Goal: Task Accomplishment & Management: Complete application form

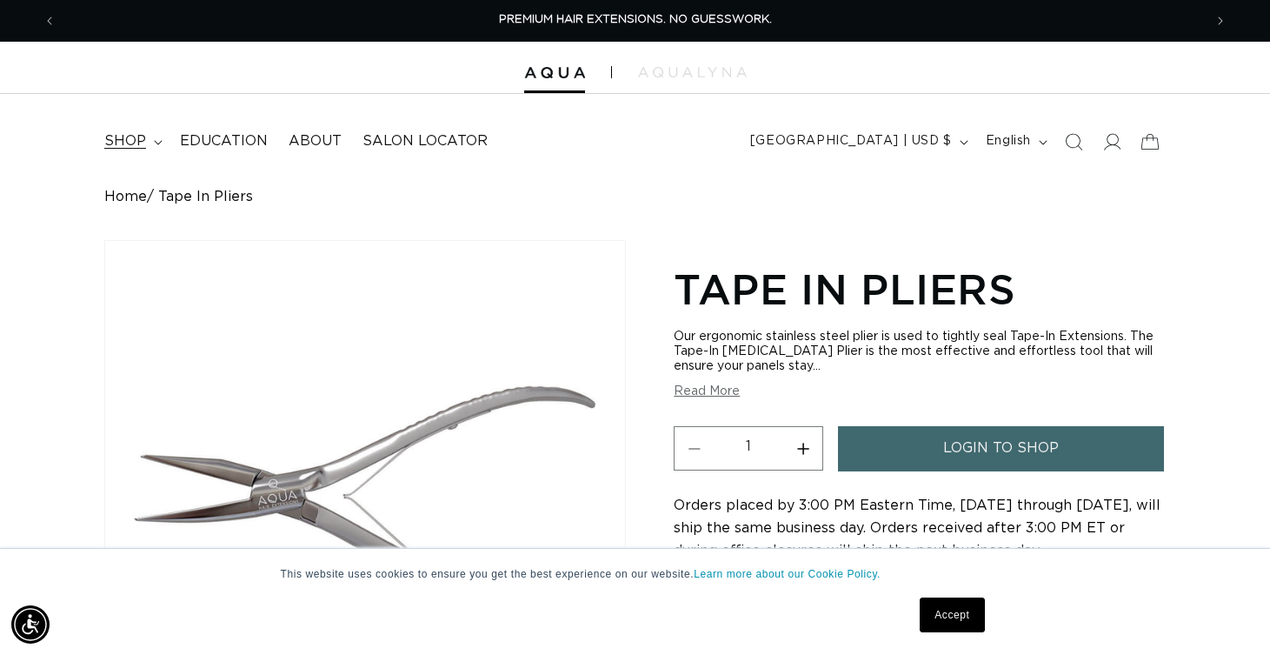
click at [132, 144] on span "shop" at bounding box center [125, 141] width 42 height 18
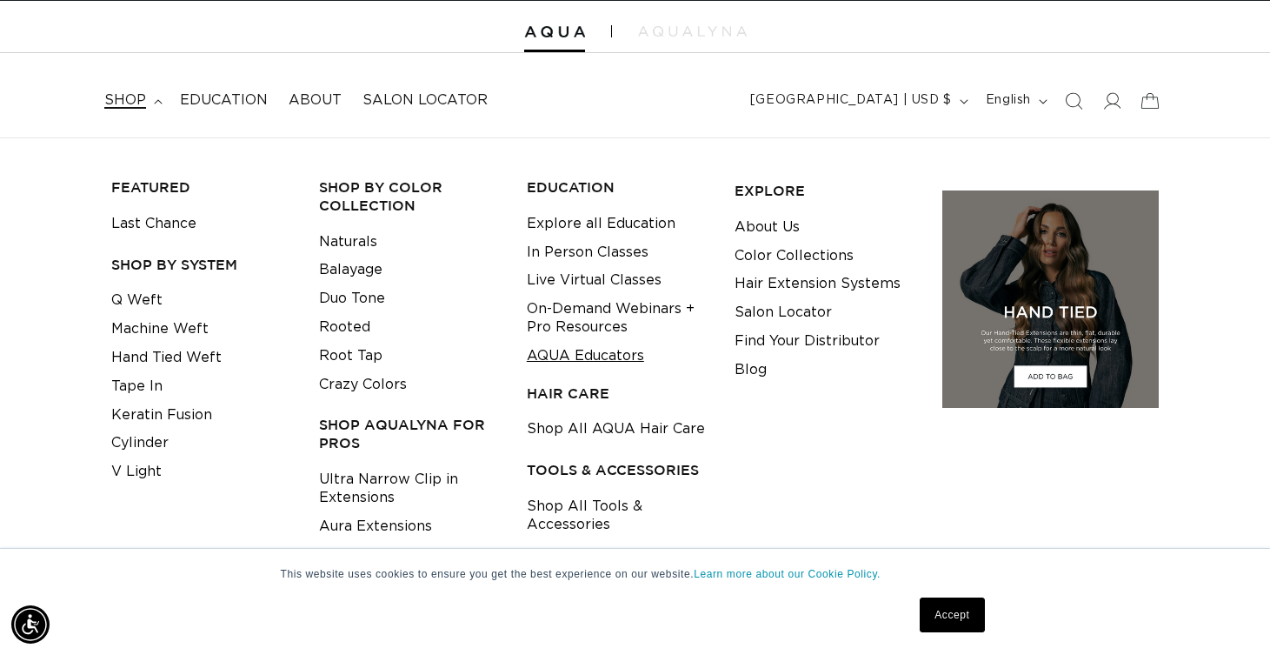
scroll to position [79, 0]
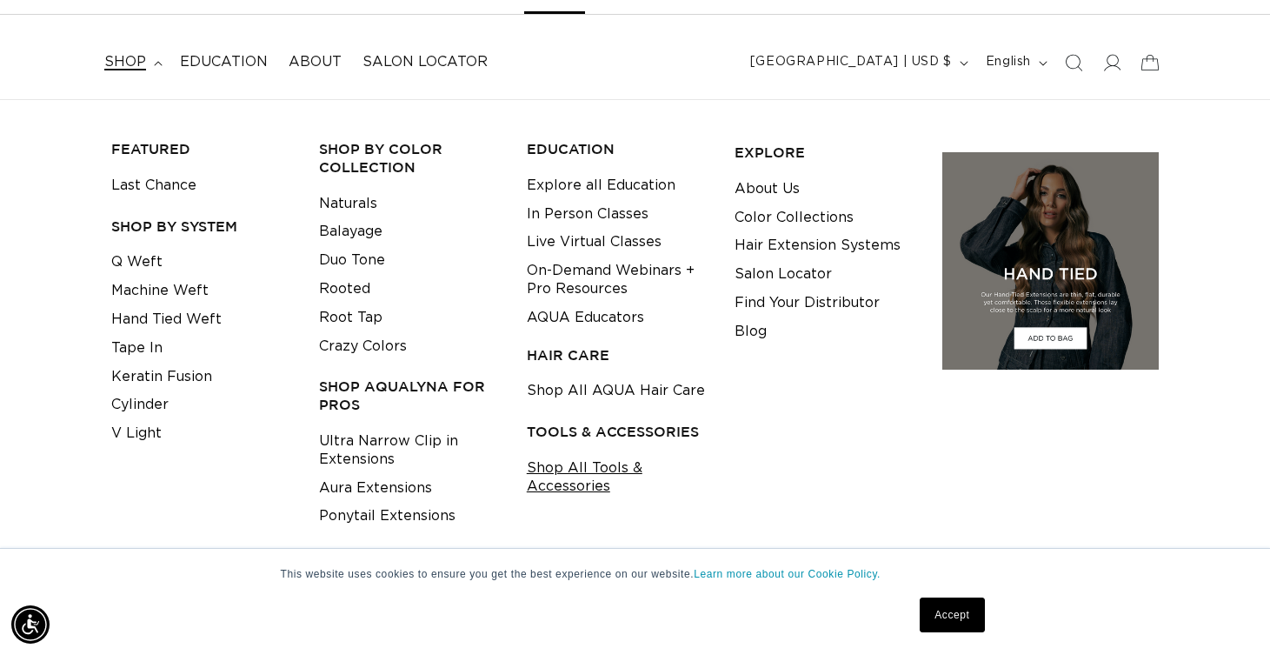
click at [571, 462] on link "Shop All Tools & Accessories" at bounding box center [617, 477] width 181 height 47
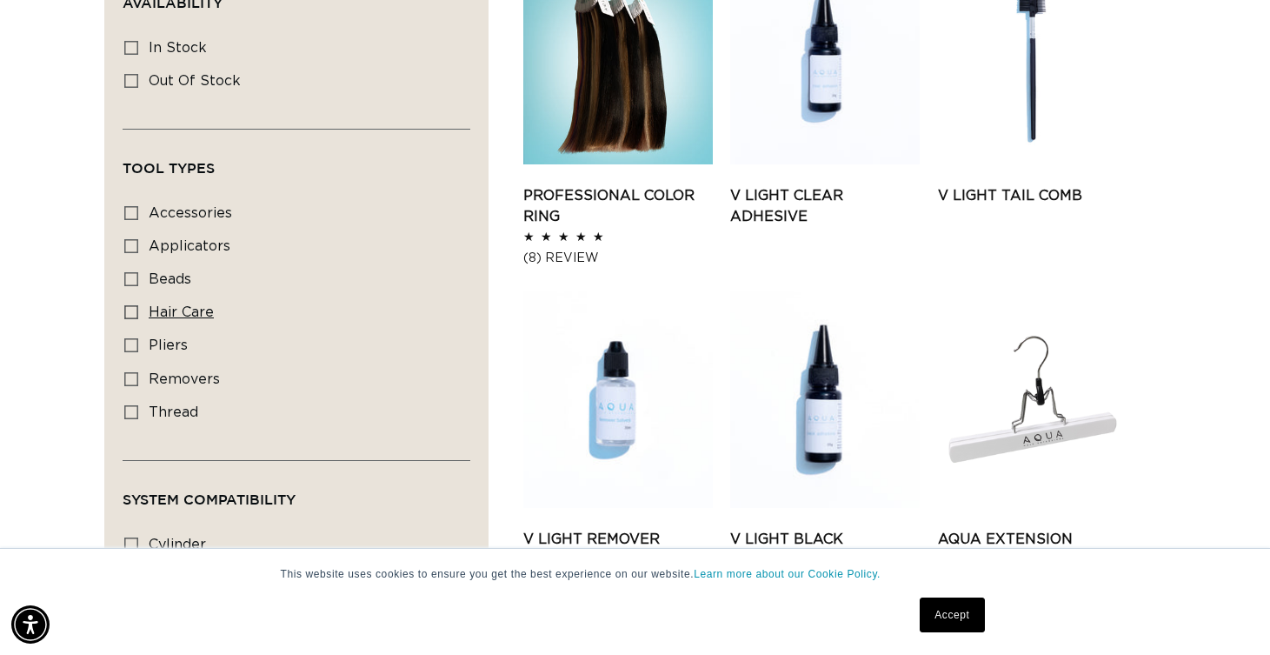
scroll to position [775, 0]
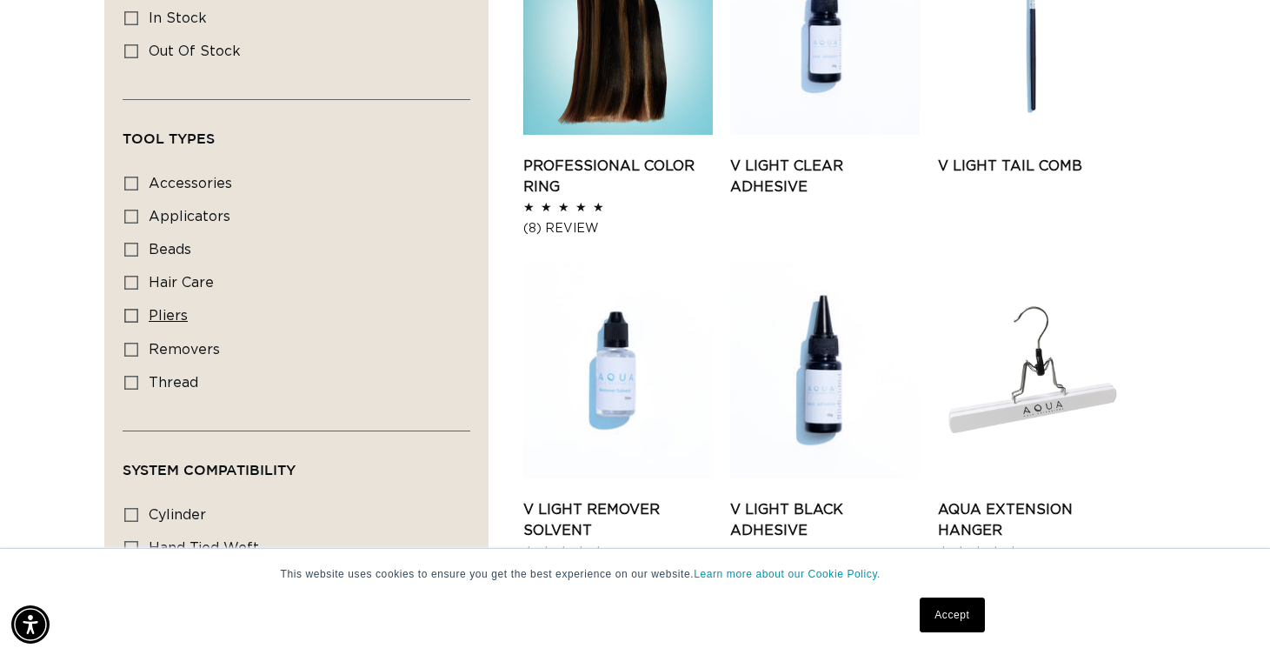
click at [132, 310] on icon at bounding box center [131, 316] width 14 height 14
click at [132, 310] on input "pliers pliers (4 products)" at bounding box center [131, 316] width 14 height 14
checkbox input "true"
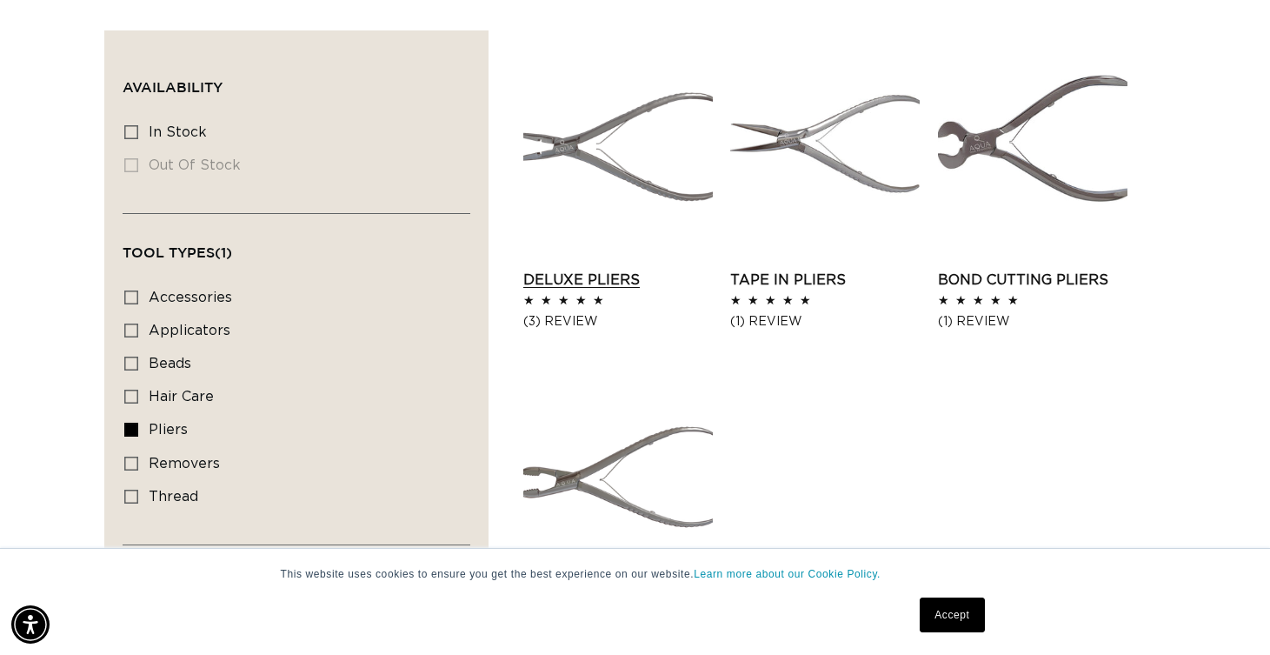
scroll to position [0, 1147]
click at [579, 270] on link "Deluxe Pliers" at bounding box center [618, 280] width 190 height 21
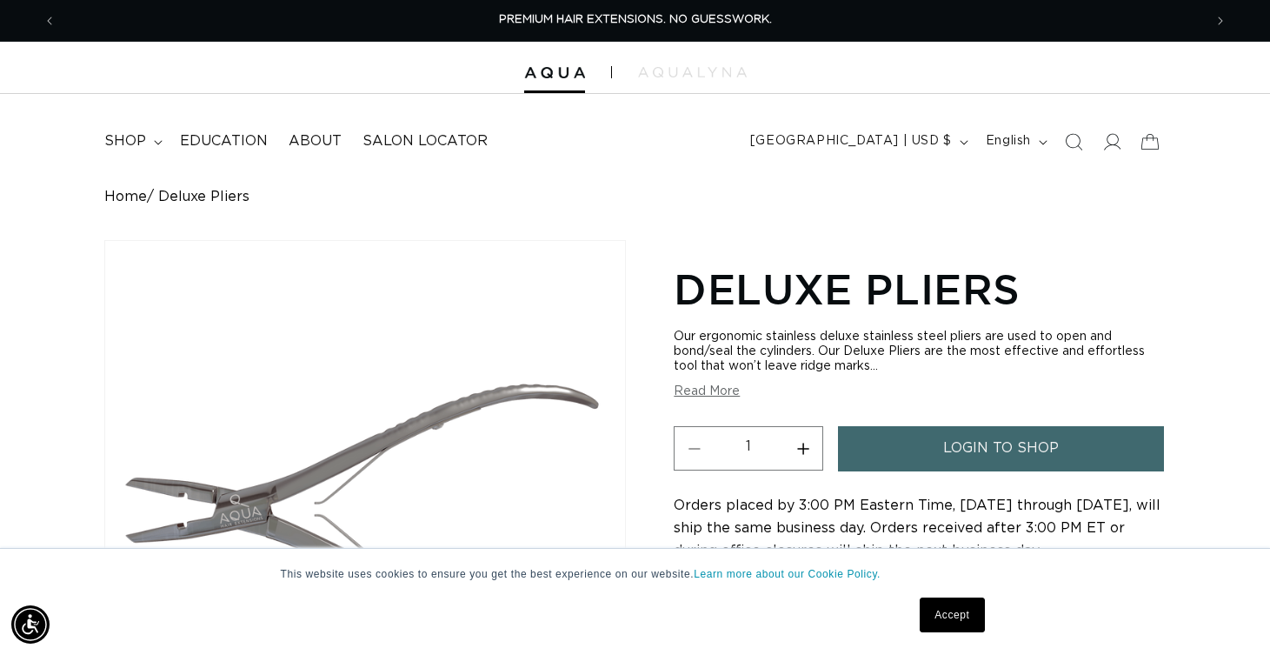
scroll to position [263, 0]
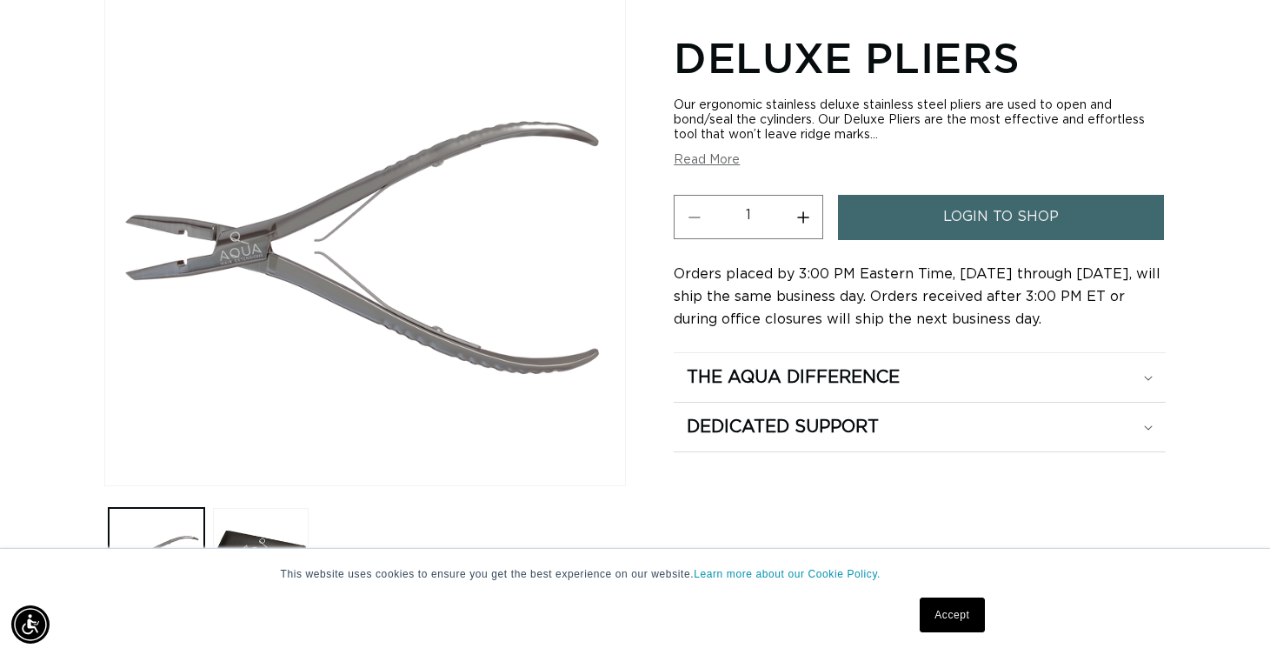
click at [944, 617] on link "Accept" at bounding box center [952, 614] width 64 height 35
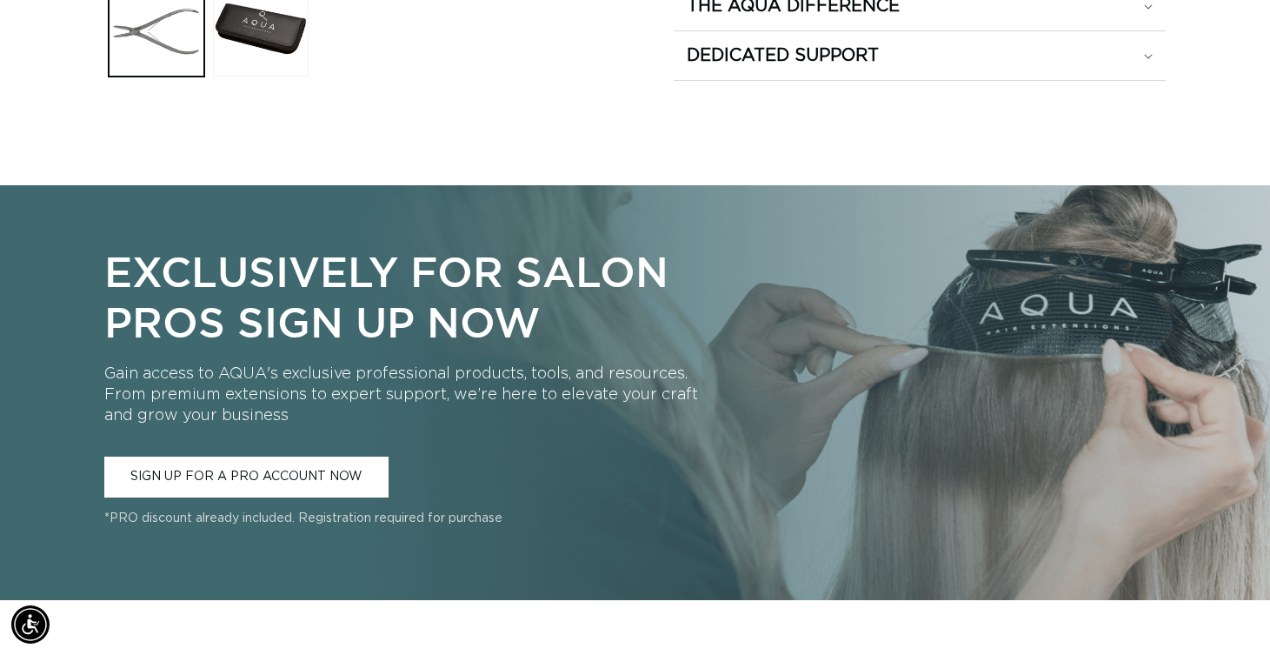
scroll to position [0, 2294]
click at [257, 473] on link "SIGN UP FOR A PRO ACCOUNT NOW" at bounding box center [246, 477] width 284 height 41
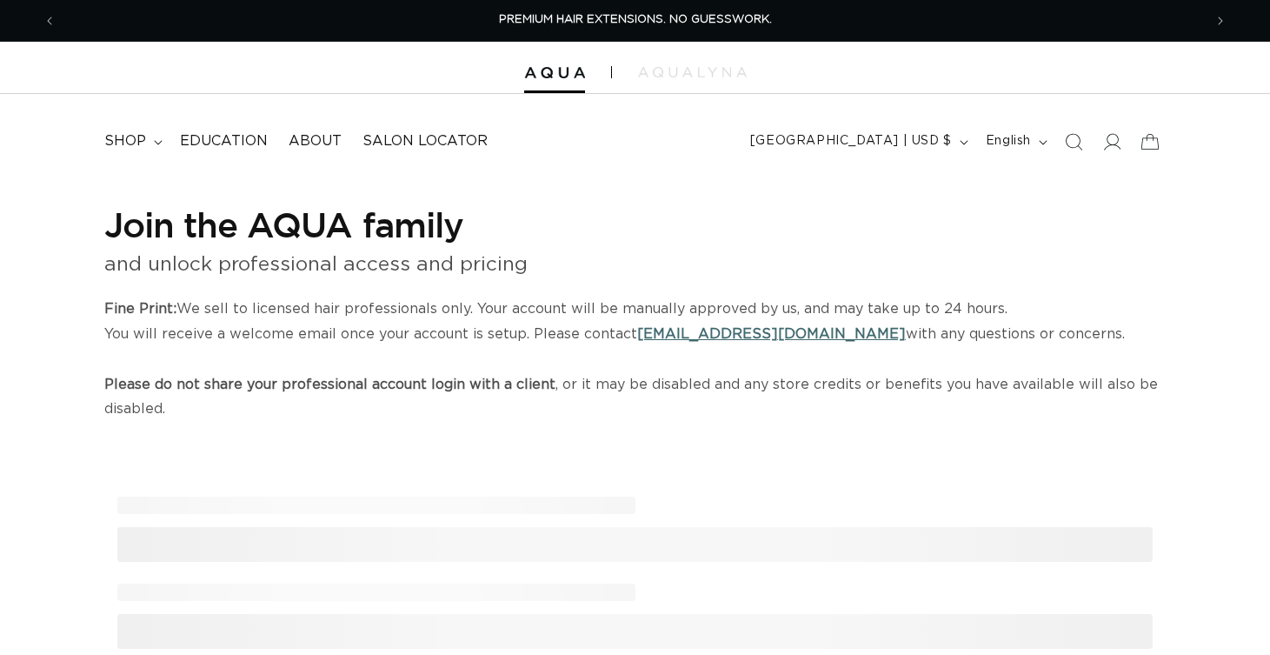
select select "US"
select select "[GEOGRAPHIC_DATA]"
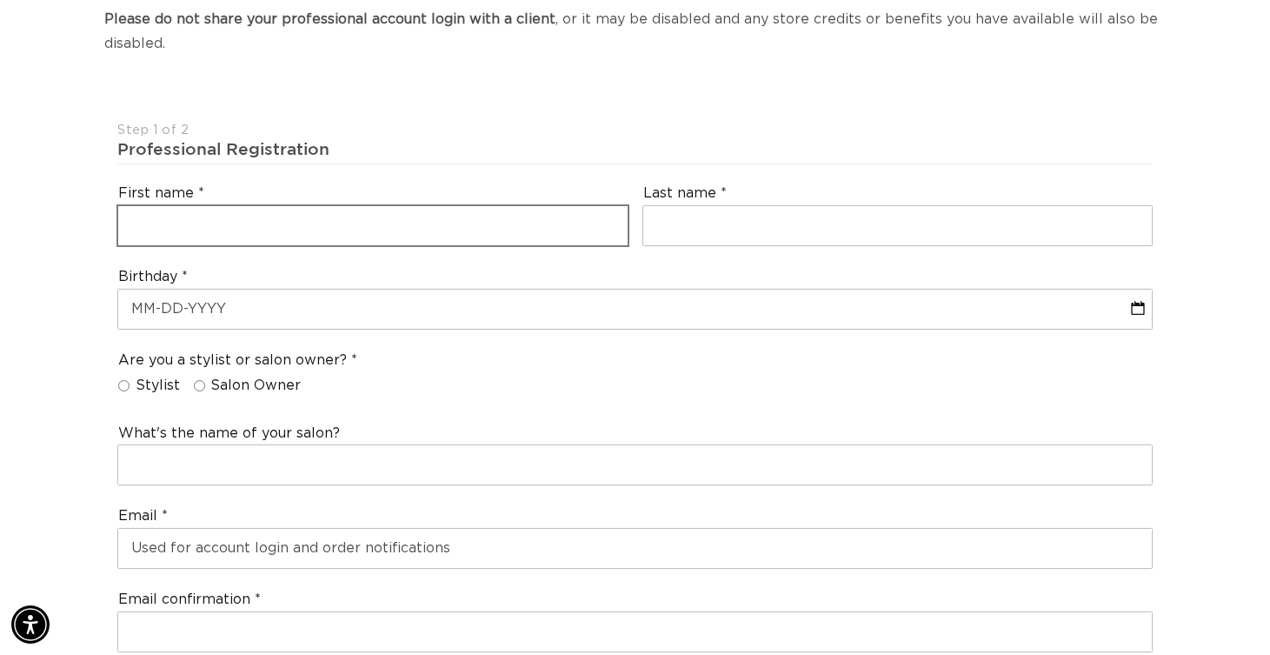
scroll to position [0, 1147]
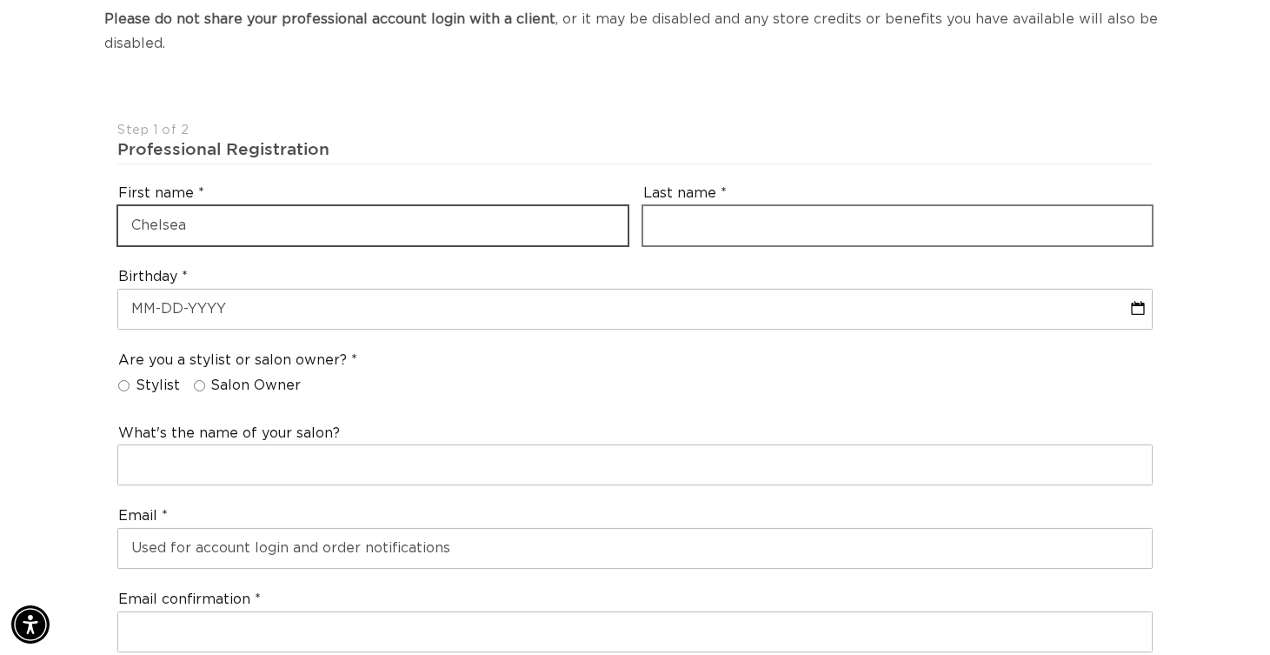
type input "Chelsea"
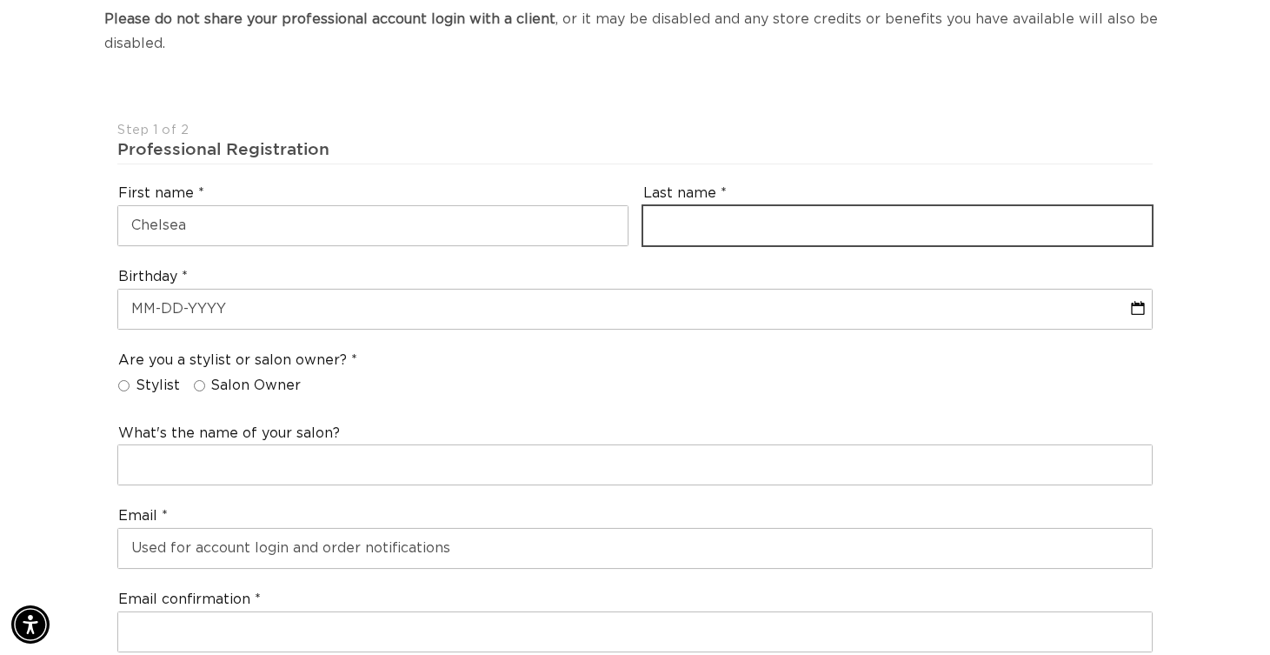
scroll to position [0, 2294]
type input "Mercado"
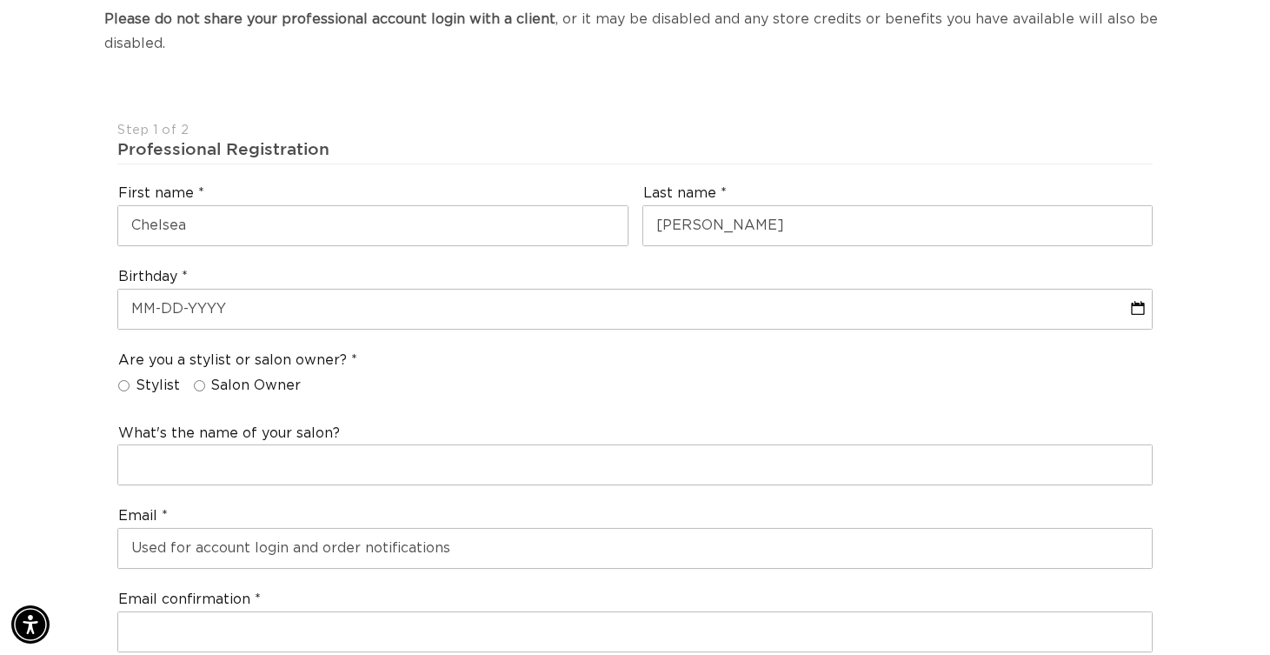
click at [328, 277] on div "Birthday" at bounding box center [635, 298] width 1050 height 77
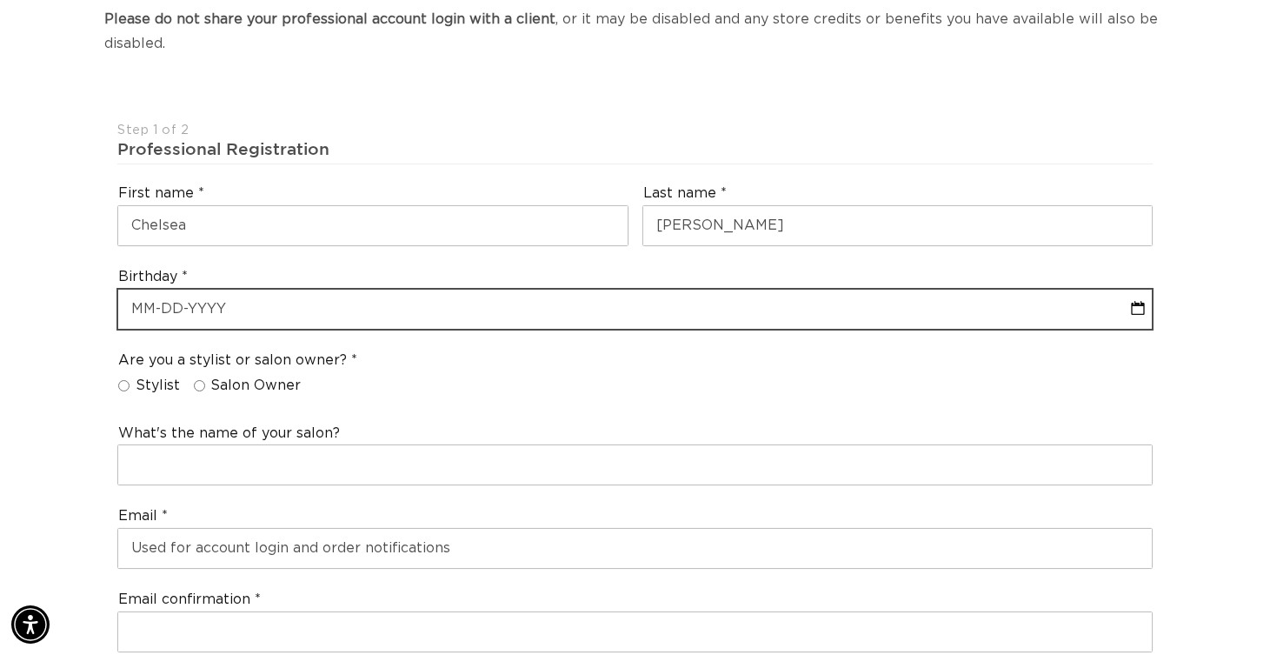
select select "8"
select select "2025"
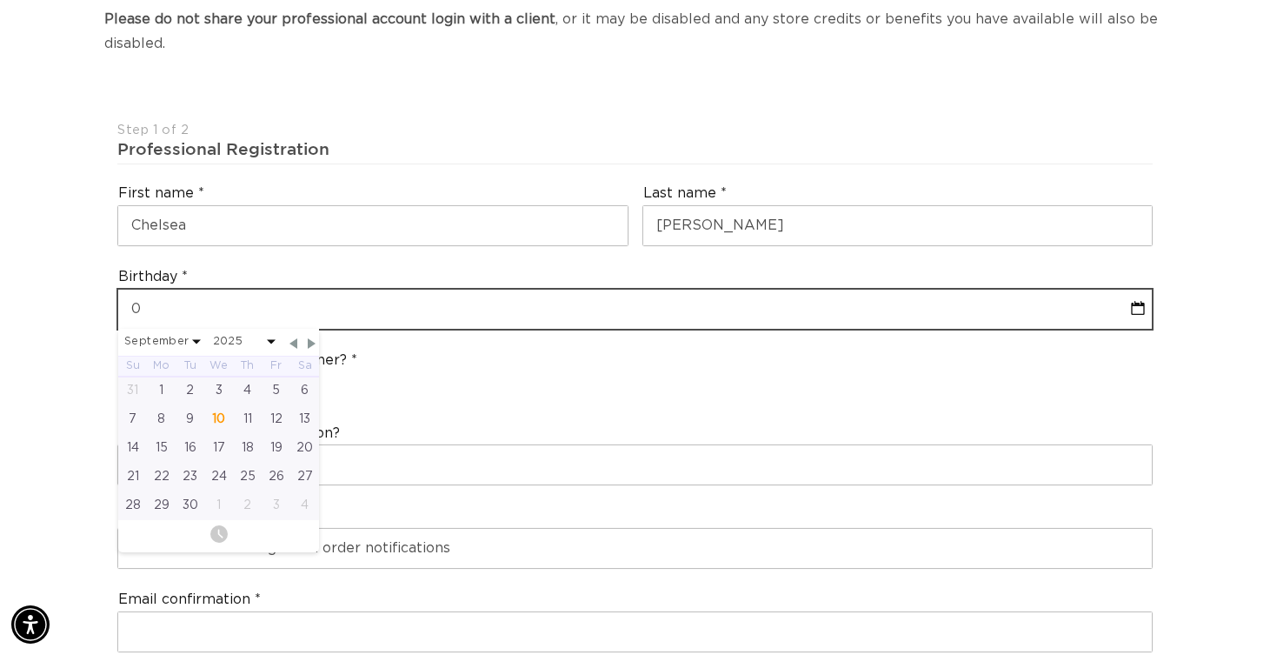
scroll to position [0, 0]
type input "09-0"
select select "8"
select select "2025"
type input "09-07"
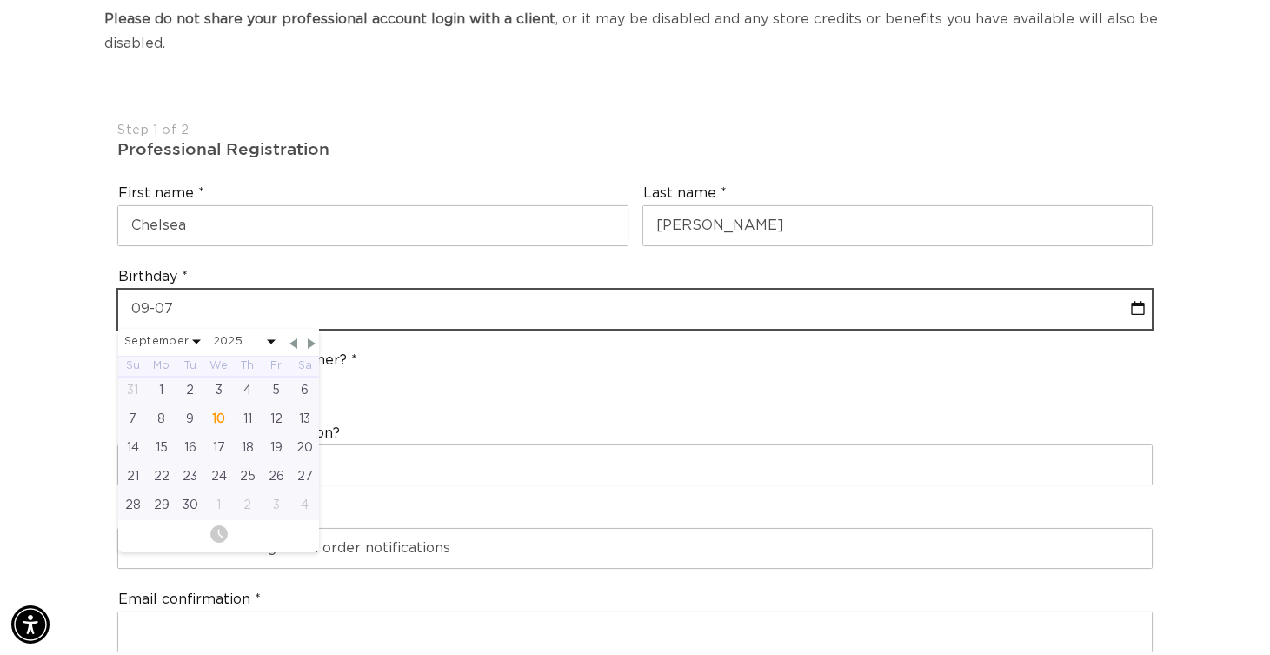
select select "8"
select select "2025"
type input "09-07-199"
select select "8"
select select "2025"
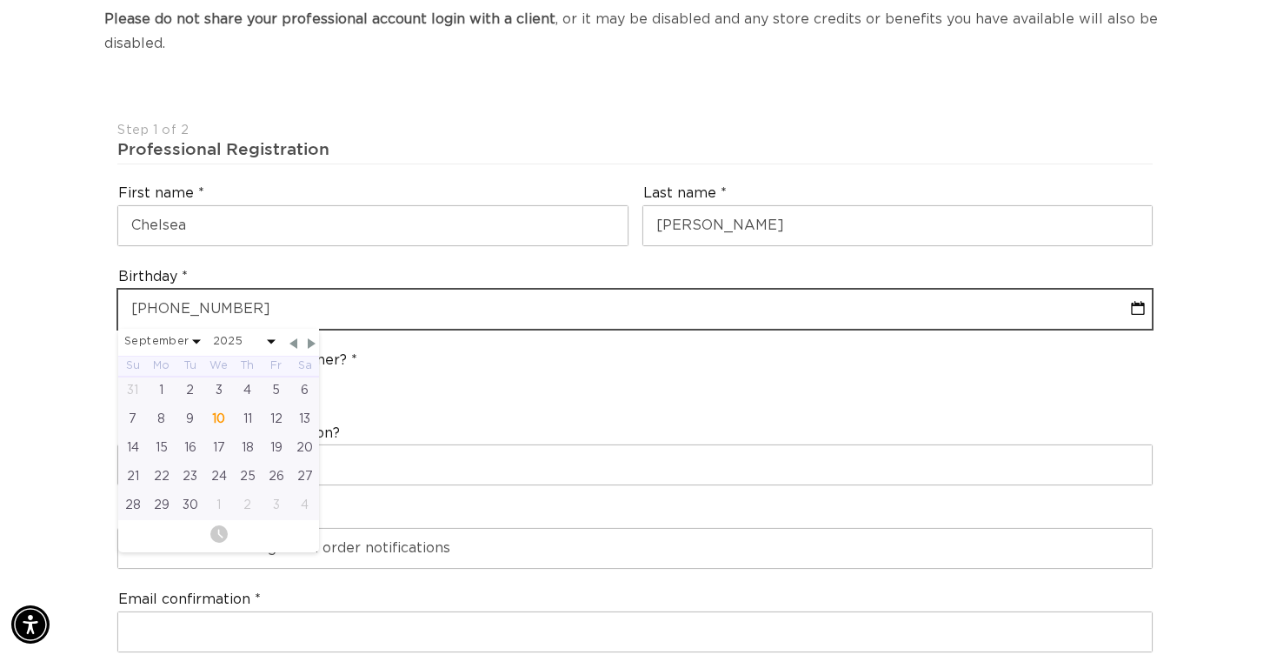
type input "09-07-1994"
select select "8"
select select "1994"
type input "09-07-1994"
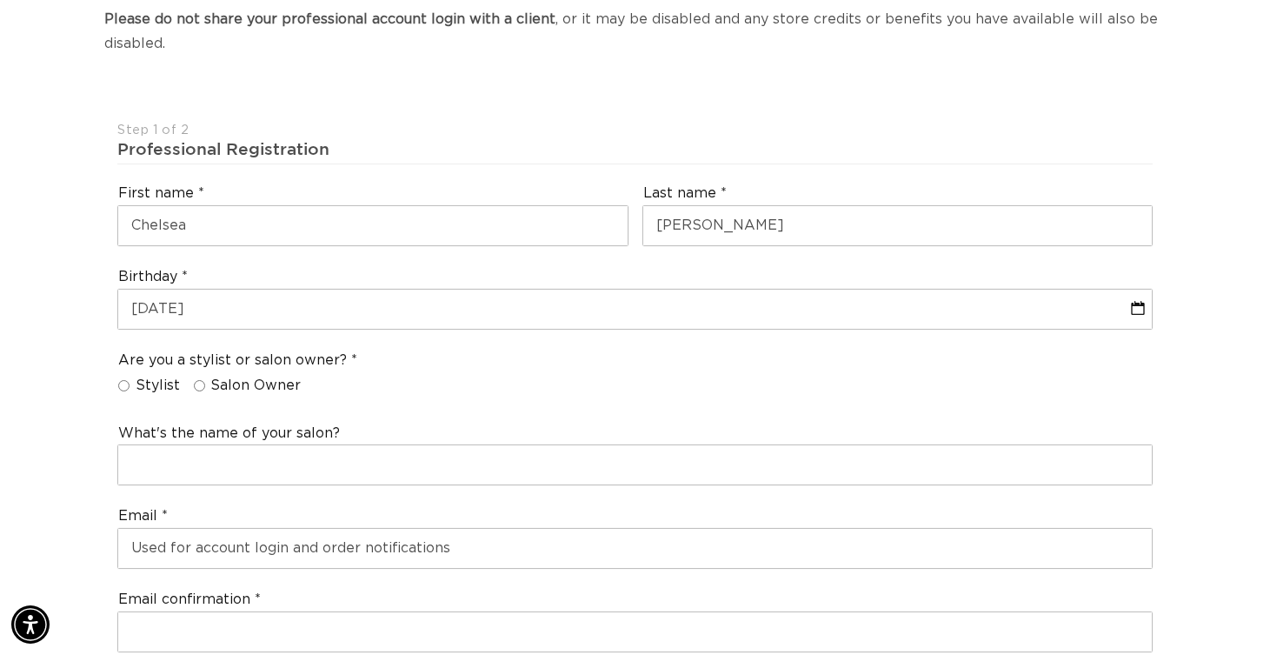
click at [467, 362] on div "Are you a stylist or salon owner? Stylist Salon Owner" at bounding box center [635, 376] width 1050 height 66
click at [118, 380] on input "Stylist" at bounding box center [123, 385] width 11 height 11
radio input "true"
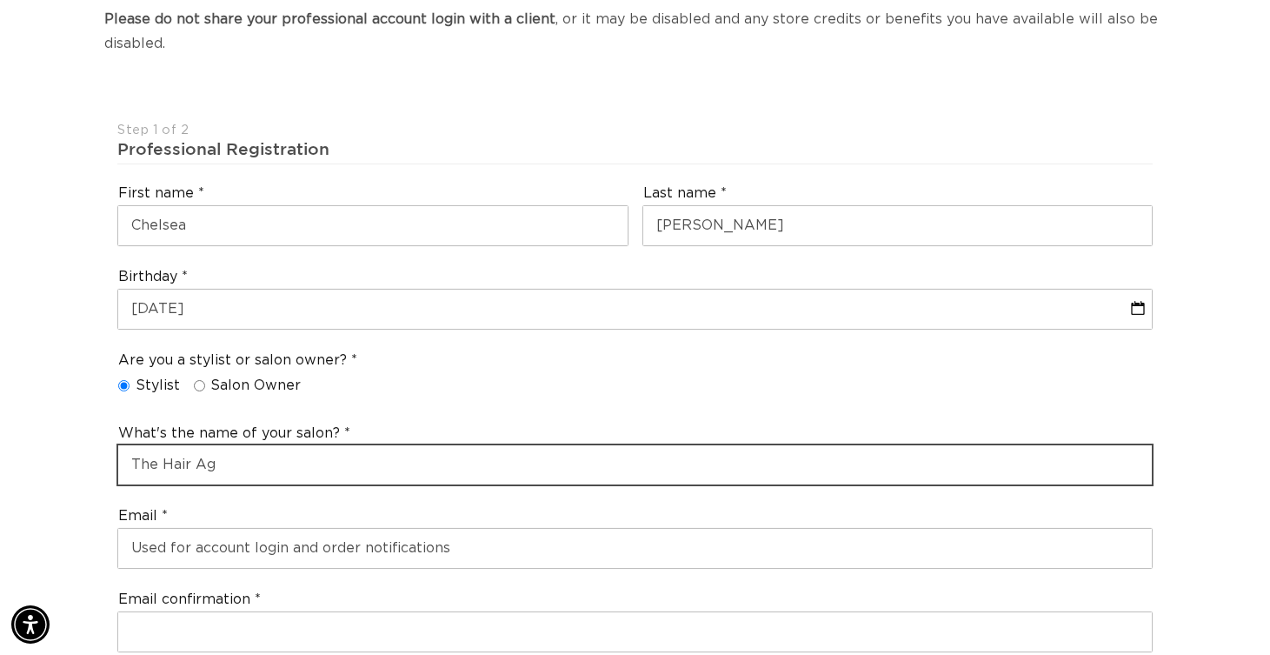
scroll to position [0, 0]
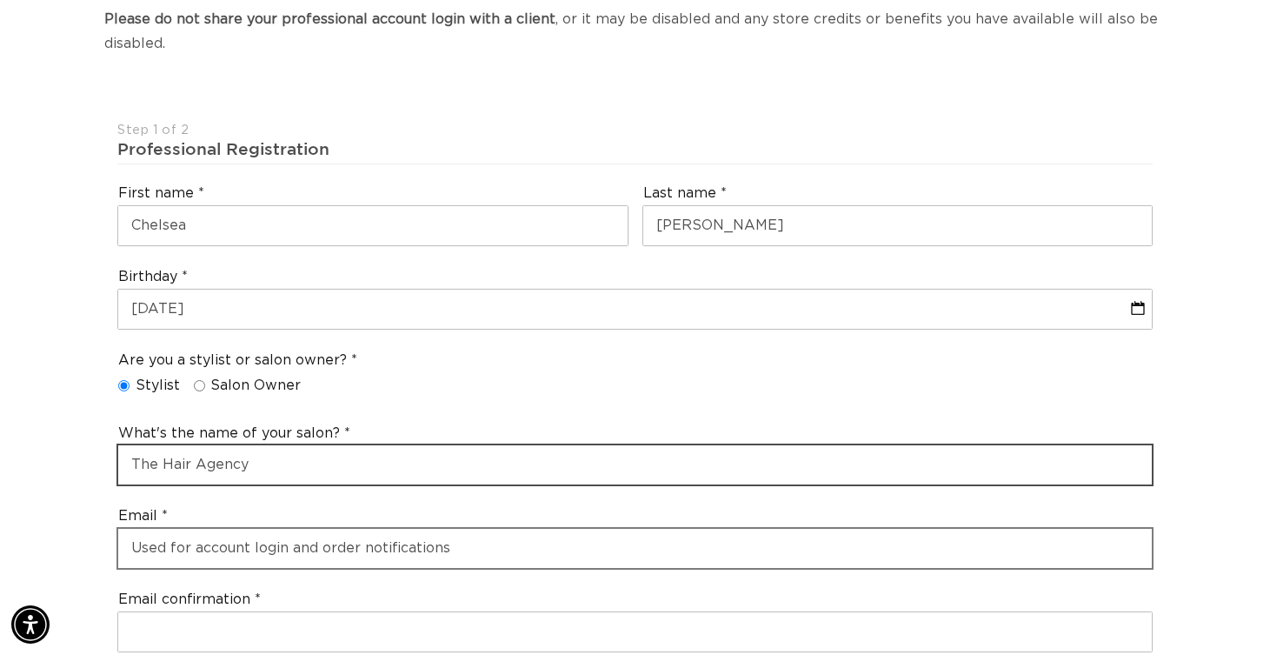
type input "The Hair Agency"
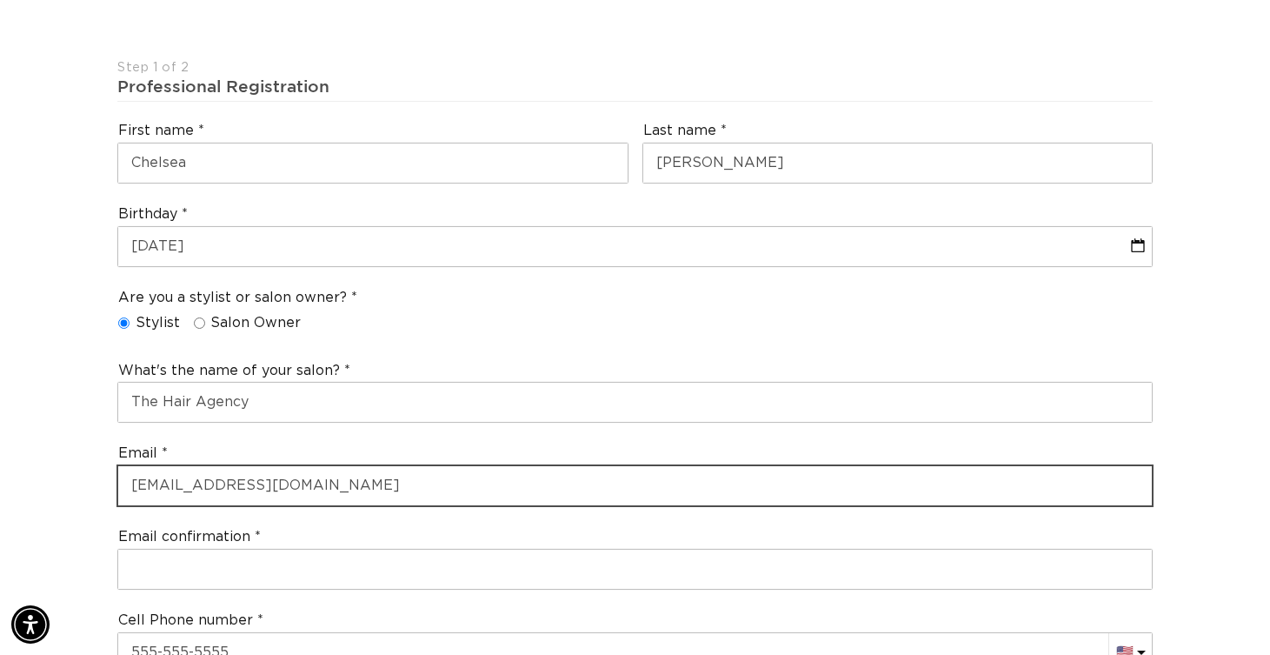
scroll to position [453, 0]
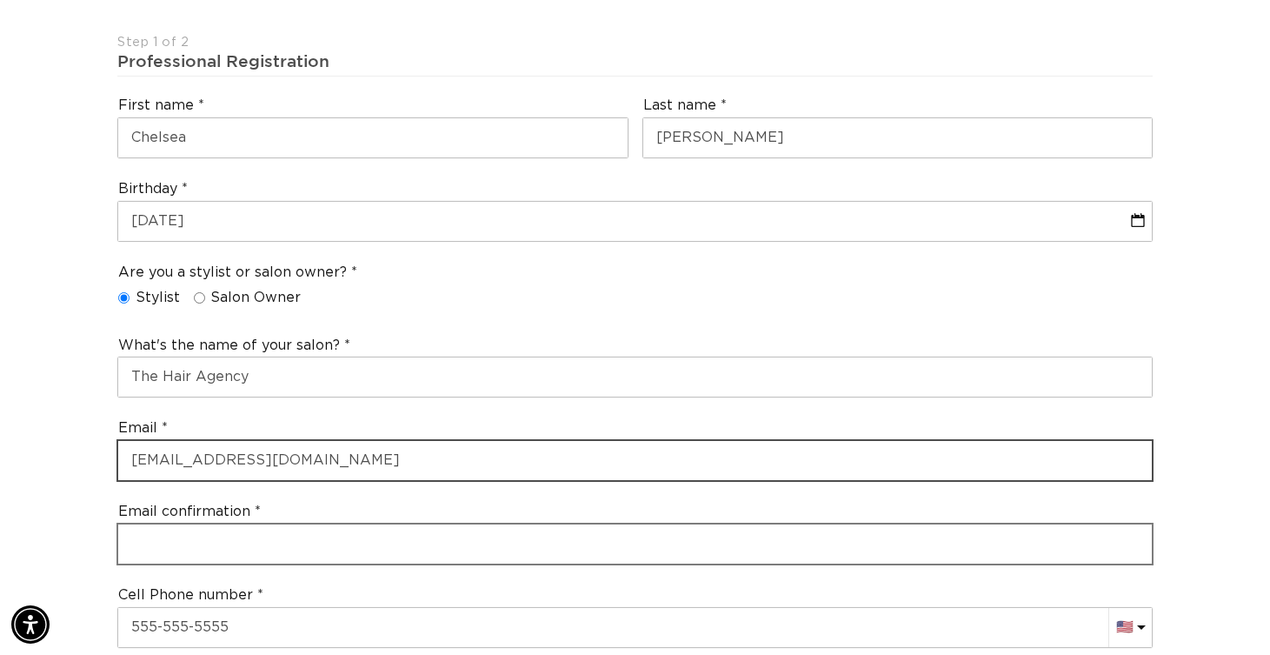
type input "paintedbychelsea@gmail.com"
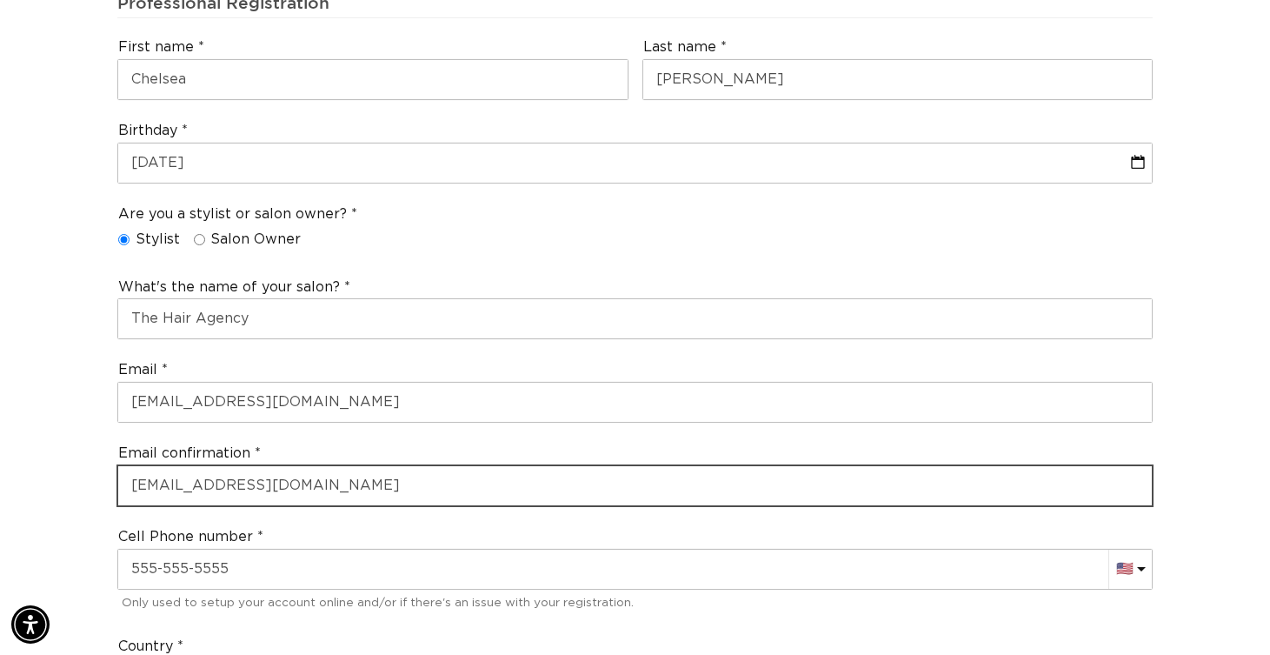
scroll to position [521, 0]
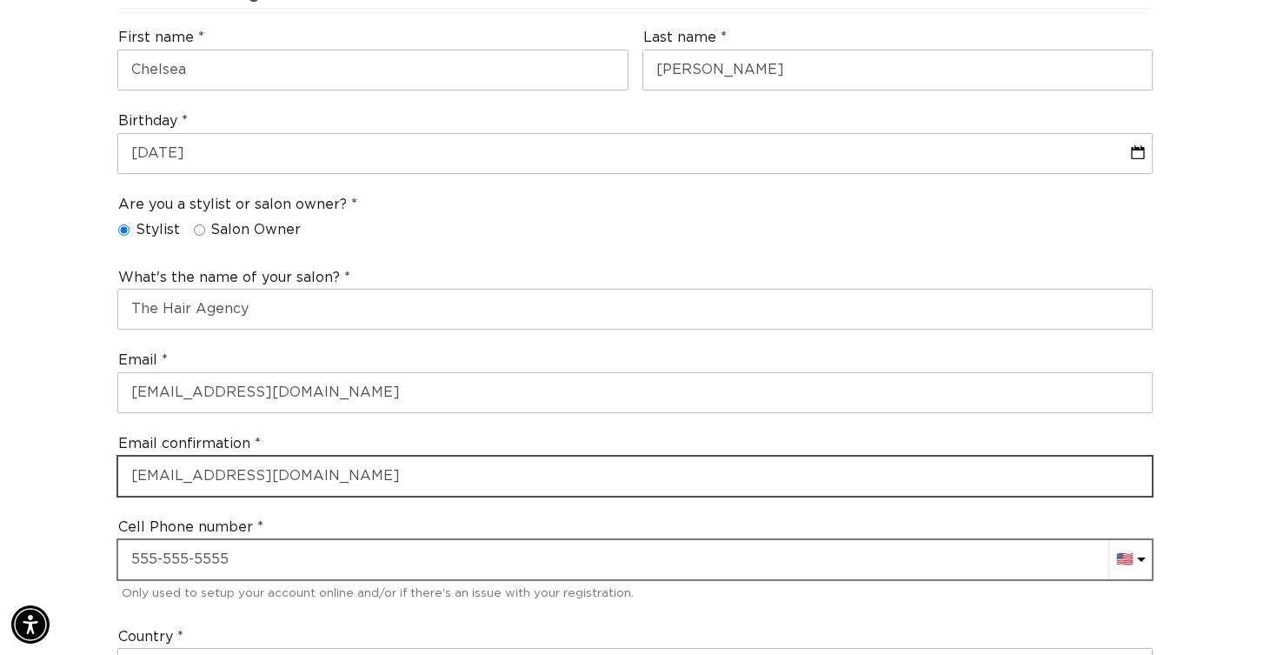
type input "paintedbychelsea@gmail.com"
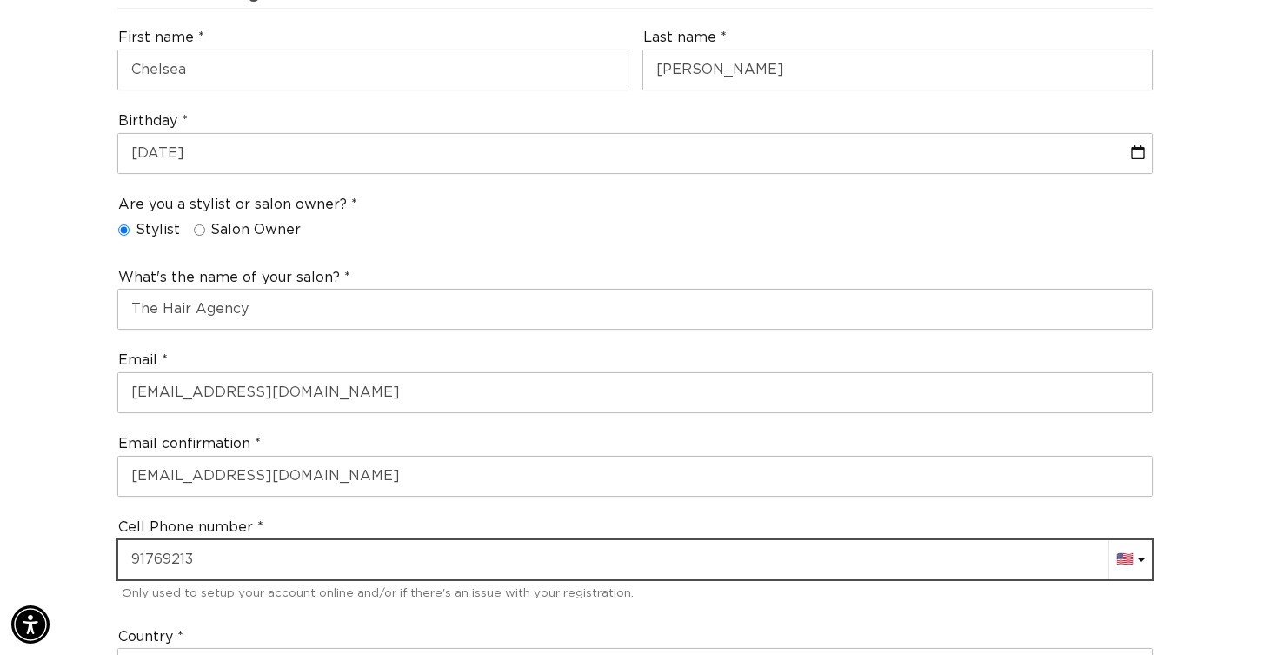
scroll to position [0, 2294]
type input "+1 917 692 1531"
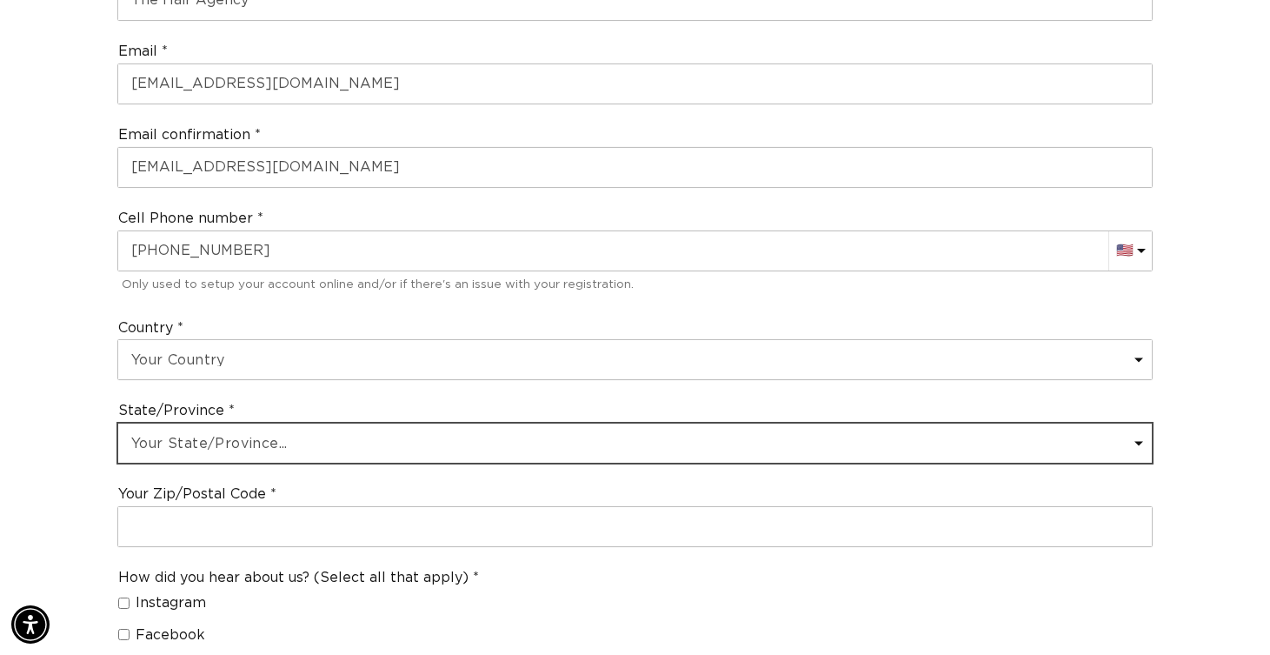
scroll to position [0, 1147]
select select "Florida"
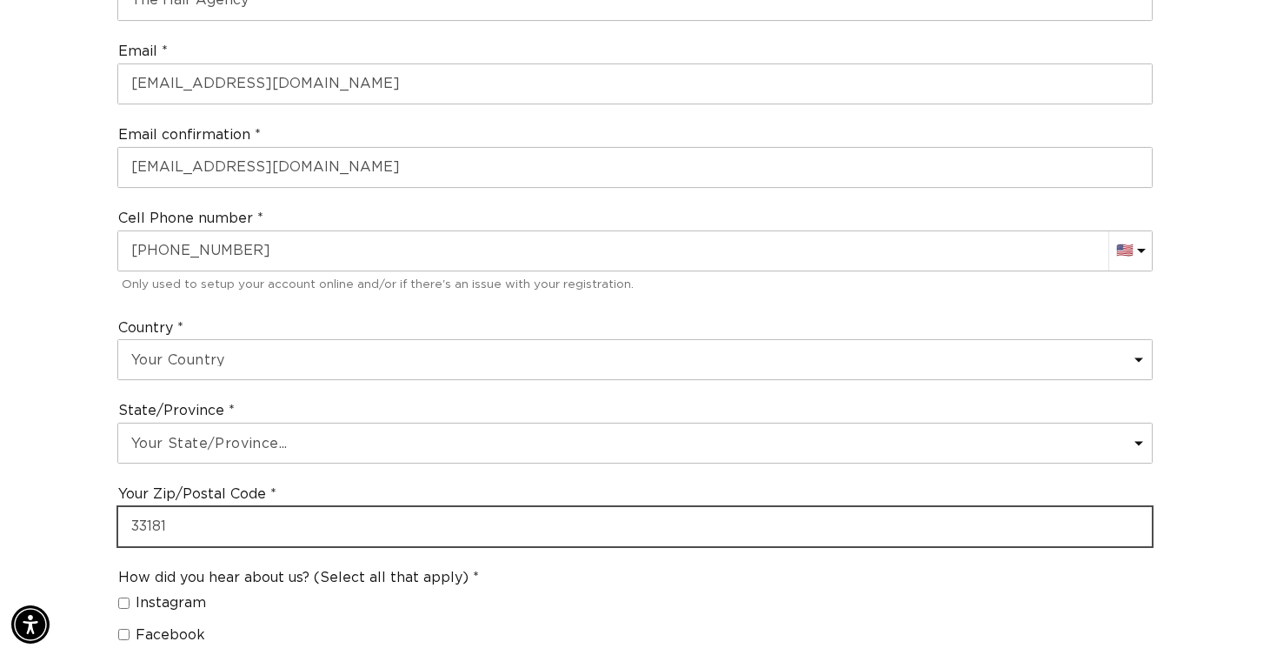
type input "33181"
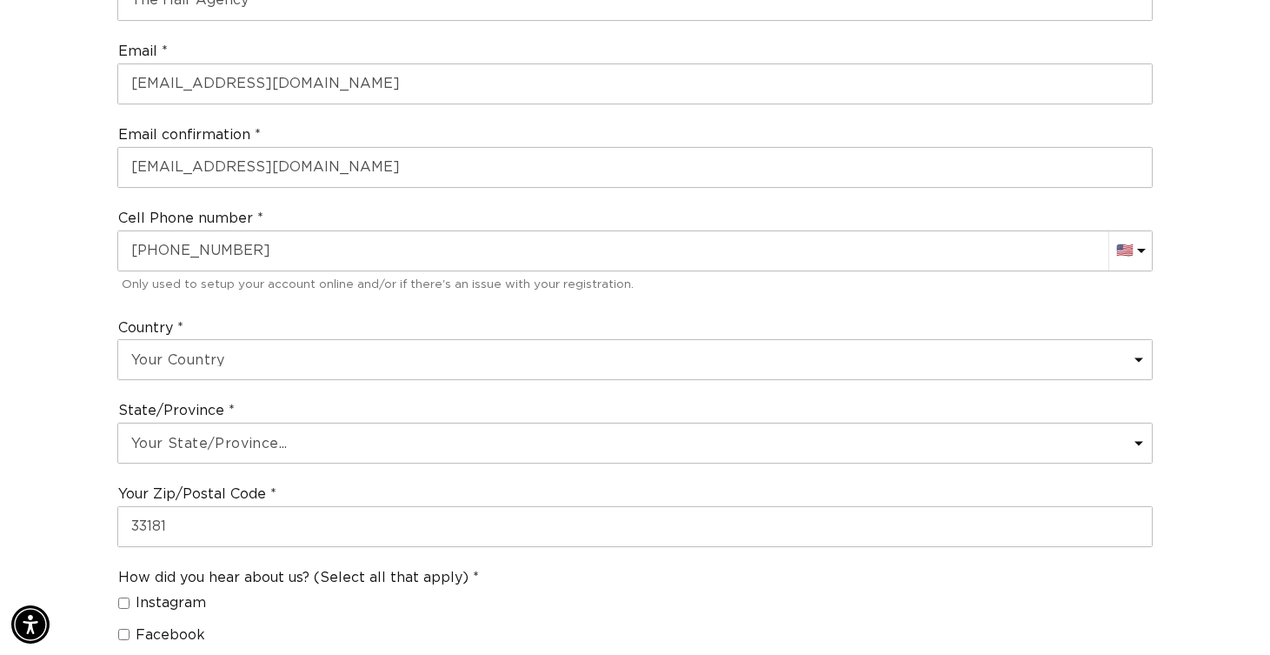
click at [97, 505] on div "Join the AQUA family and unlock professional access and pricing Fine Print: We …" at bounding box center [635, 360] width 1270 height 2022
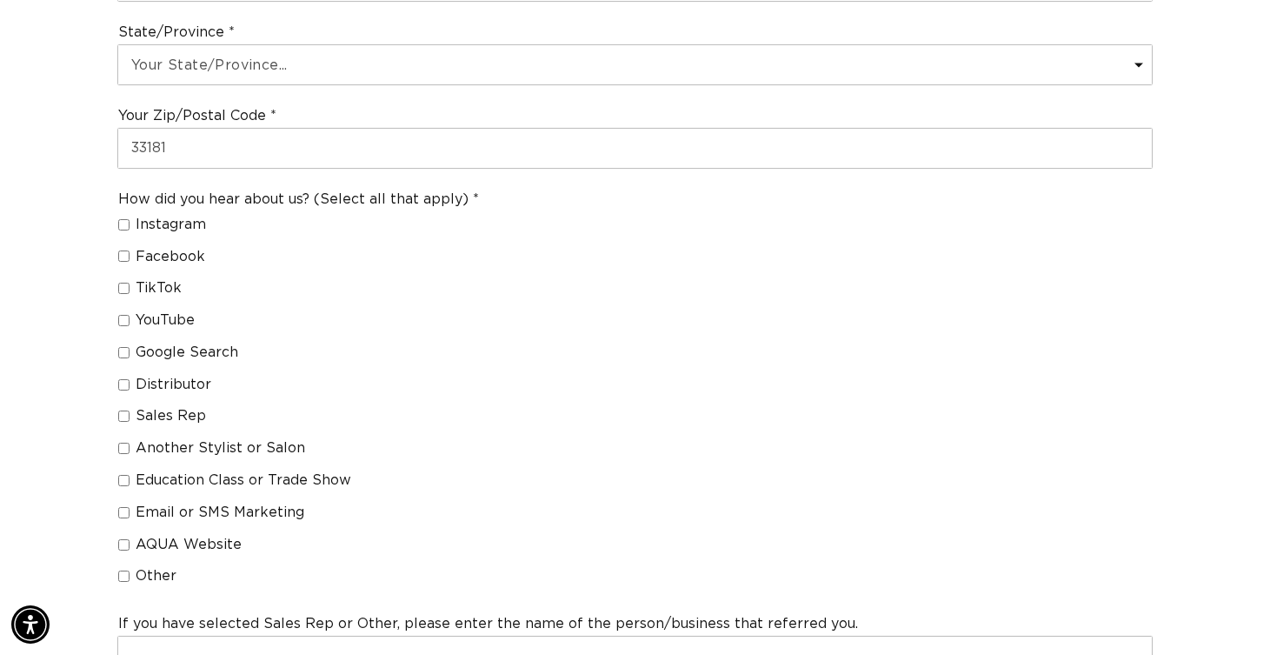
scroll to position [0, 0]
click at [126, 347] on input "Google Search" at bounding box center [123, 352] width 11 height 11
checkbox input "true"
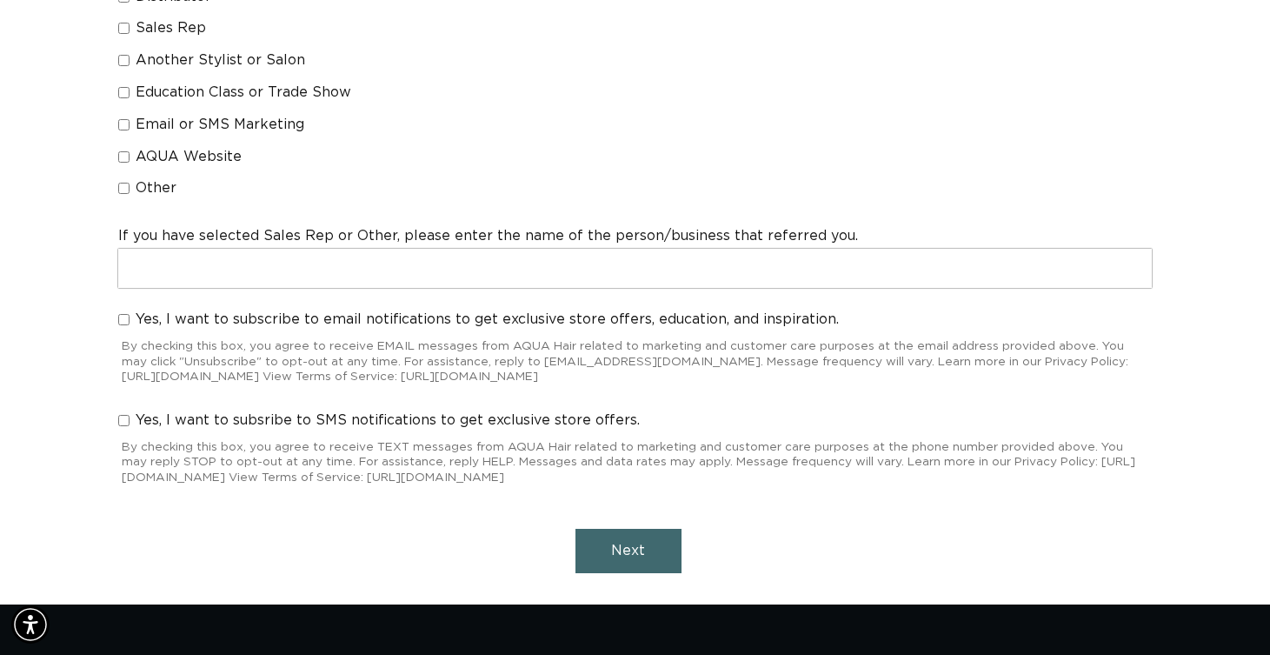
scroll to position [0, 1147]
click at [644, 543] on span "Next" at bounding box center [628, 550] width 34 height 14
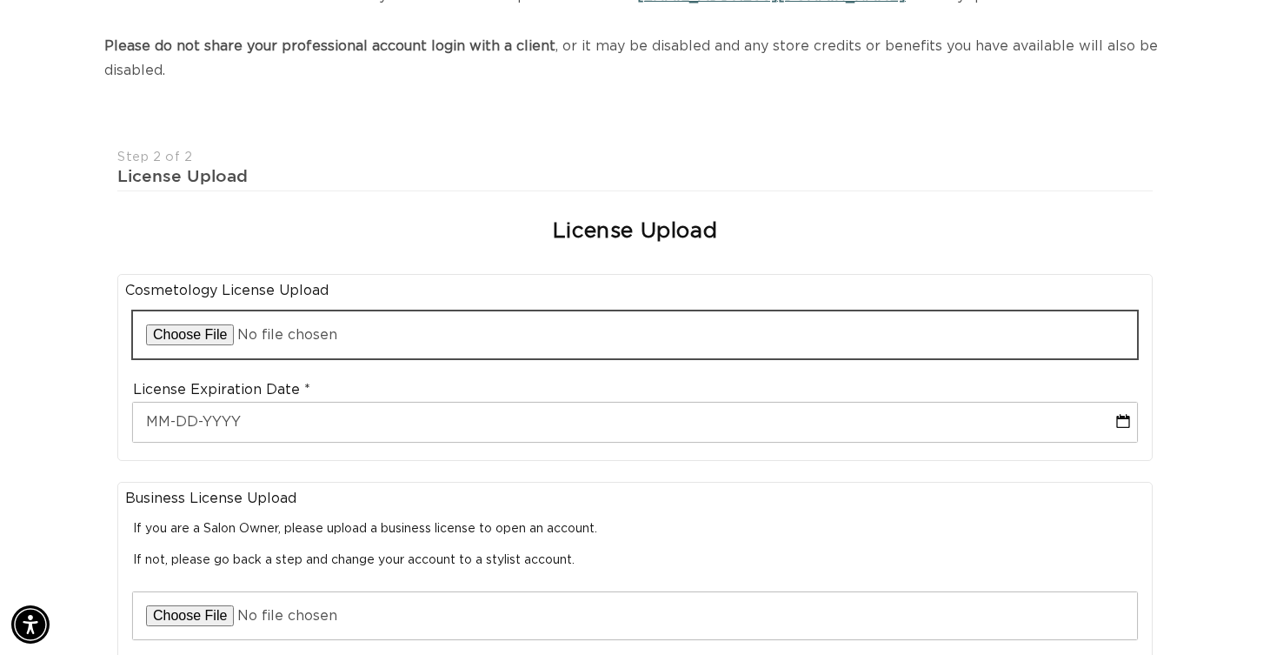
scroll to position [0, 0]
click at [193, 334] on input "file" at bounding box center [635, 334] width 1004 height 47
type input "C:\fakepath\license8655983.pdf"
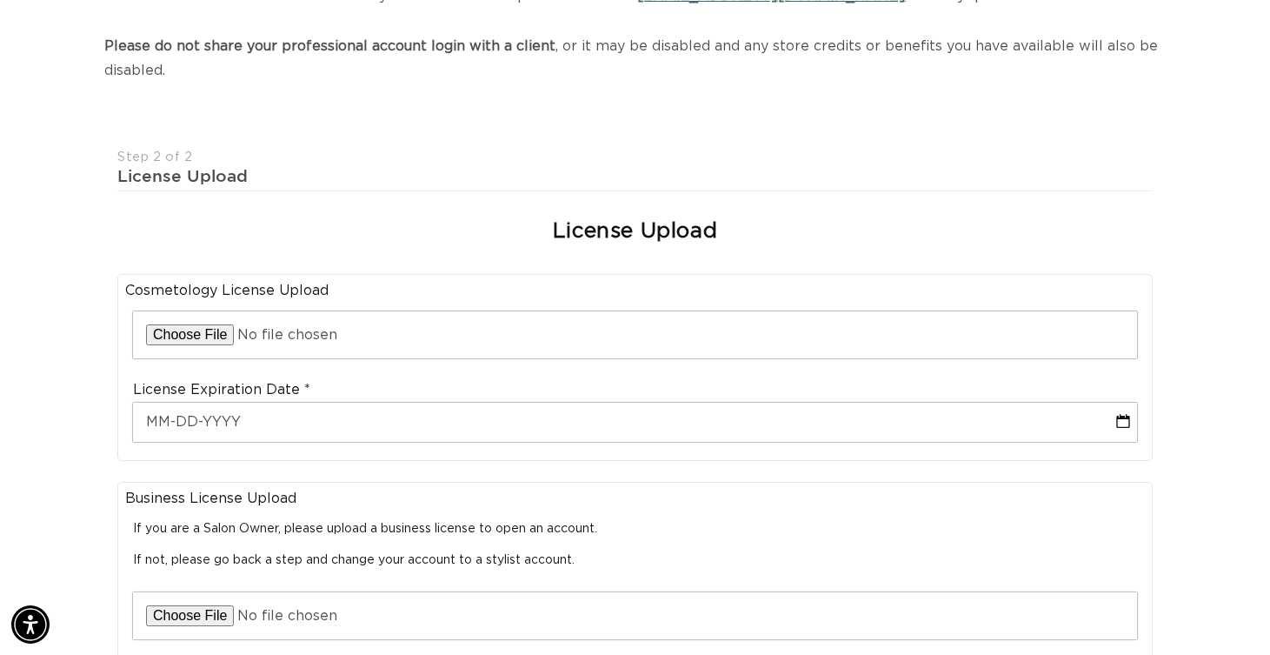
scroll to position [0, 0]
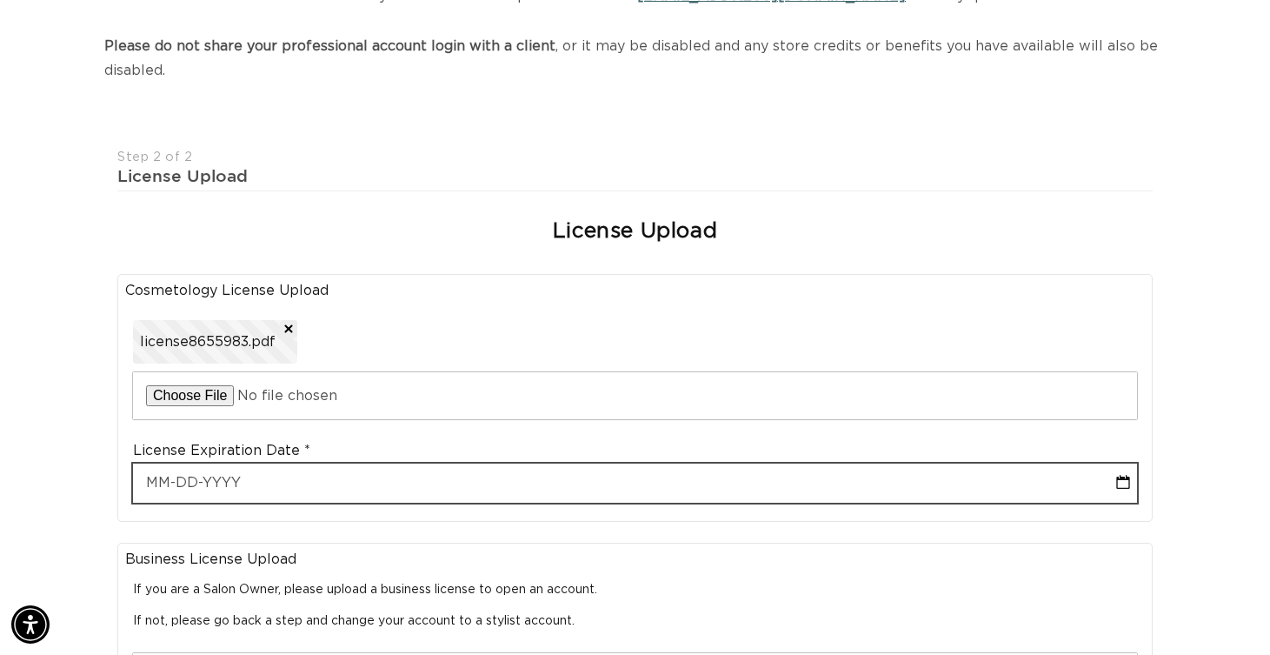
select select "8"
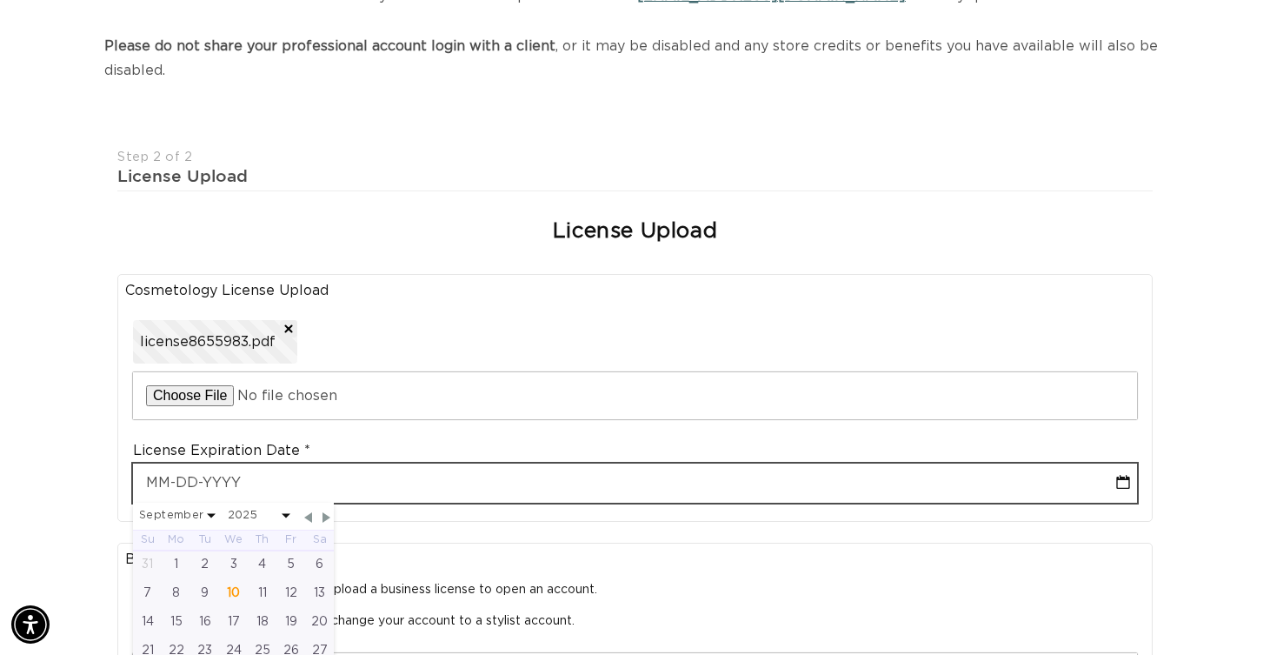
click at [157, 480] on input "text" at bounding box center [635, 482] width 1004 height 39
type input "1"
select select "8"
type input "10"
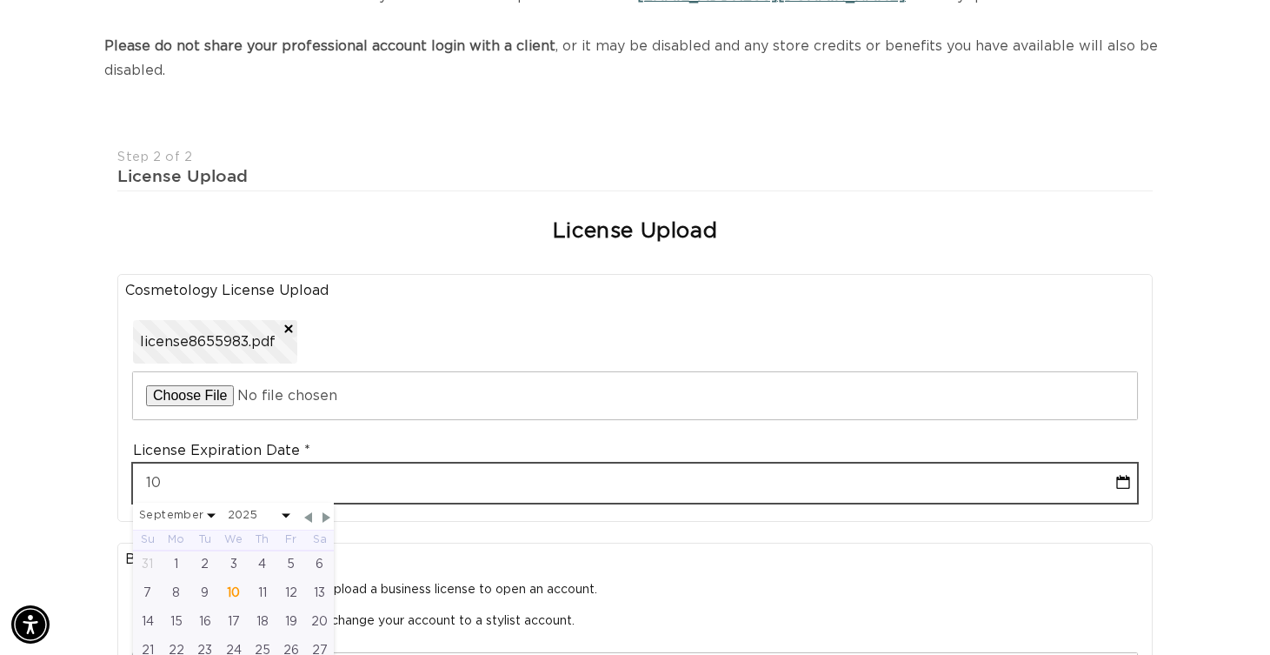
select select "8"
type input "10-3"
select select "8"
type input "10-31"
select select "8"
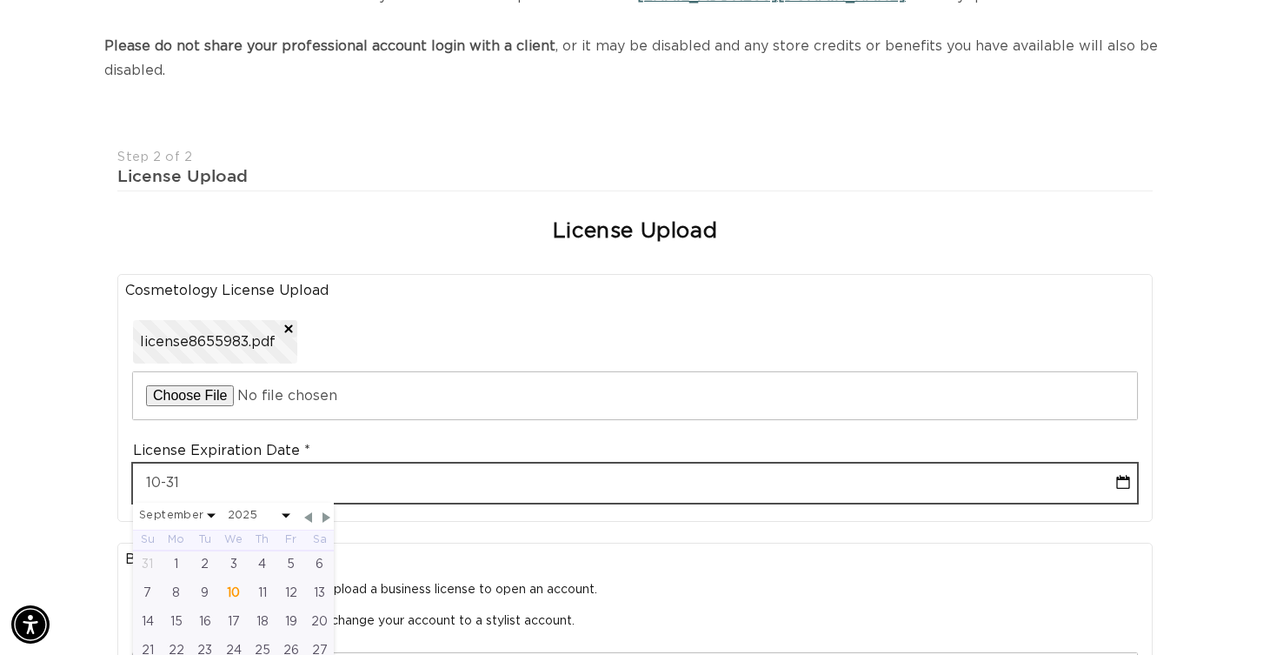
scroll to position [0, 2294]
type input "10-31-20"
select select "8"
type input "10-31-202"
select select "8"
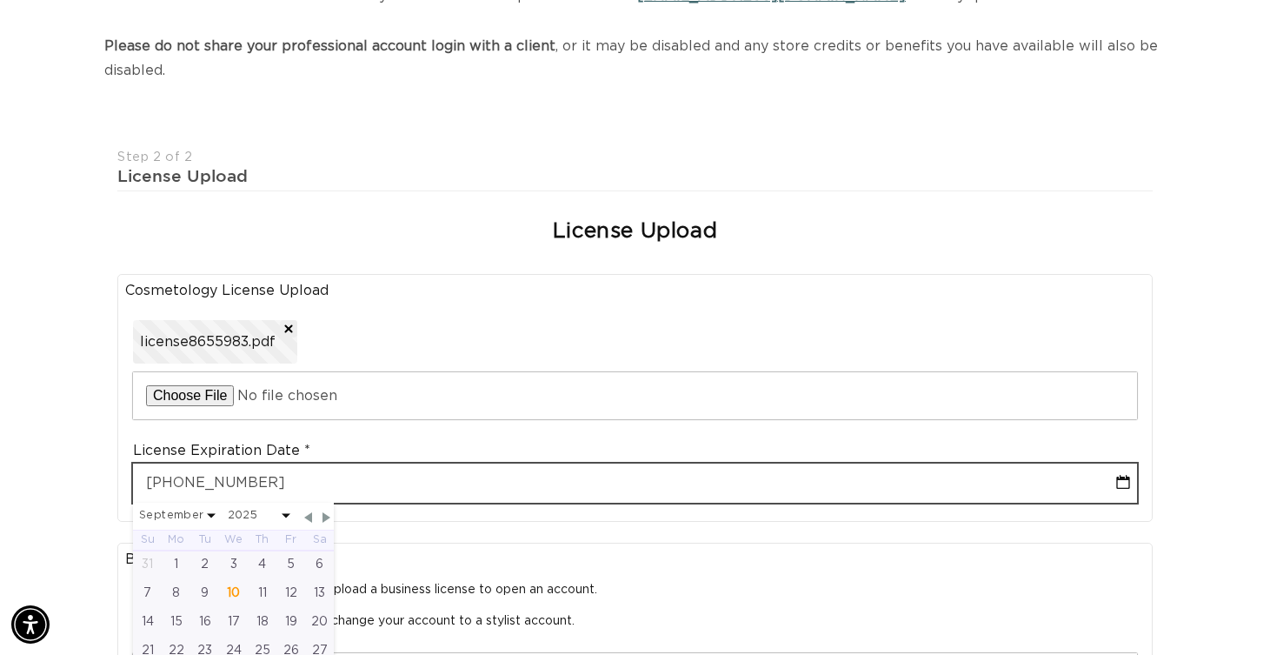
type input "10-31-2026"
select select "9"
select select "2026"
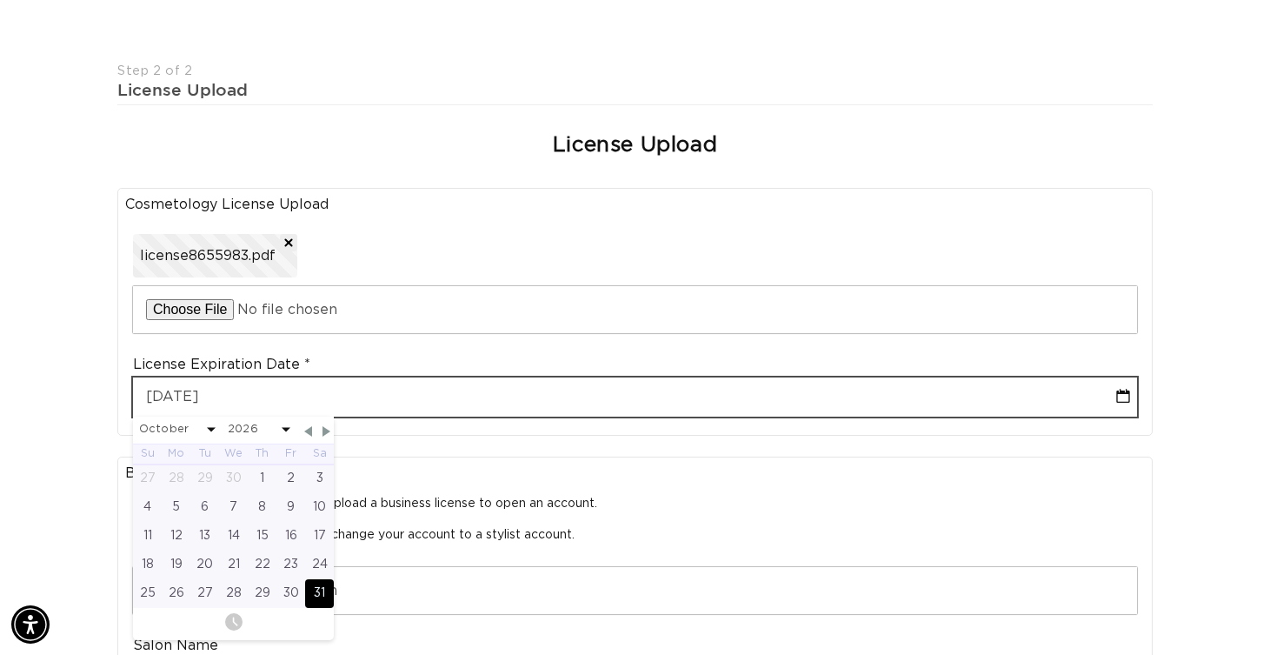
scroll to position [0, 0]
type input "10-31-2026"
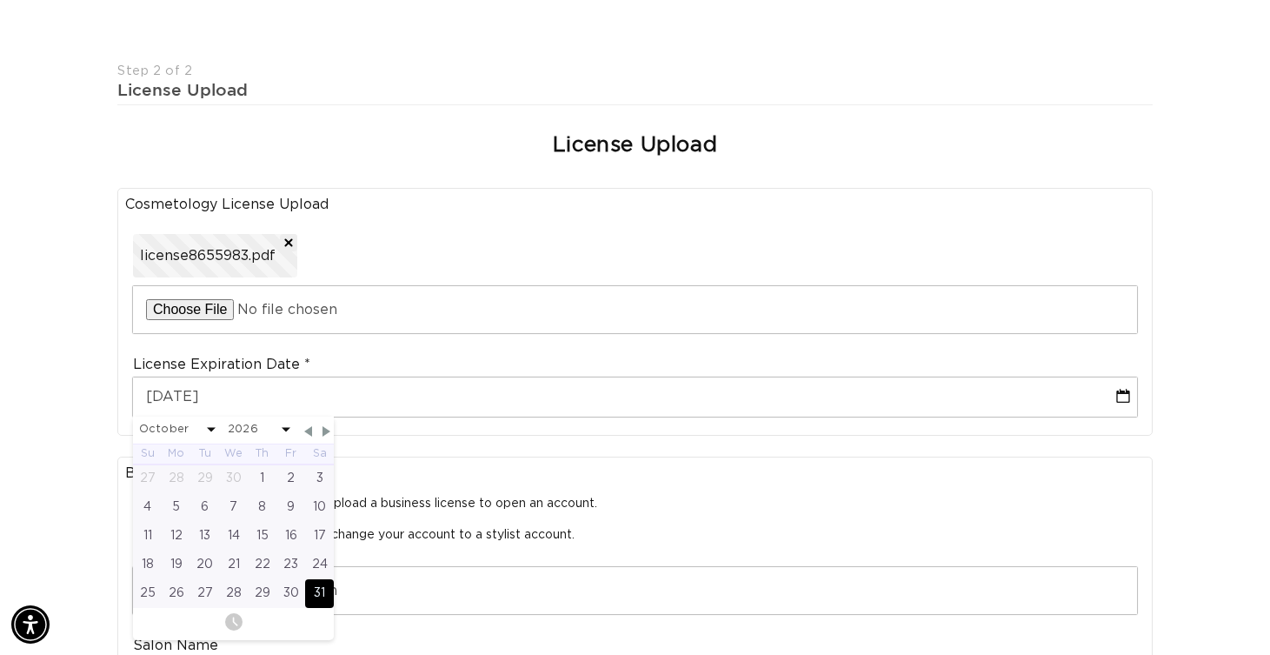
click at [327, 584] on div "31" at bounding box center [319, 593] width 29 height 29
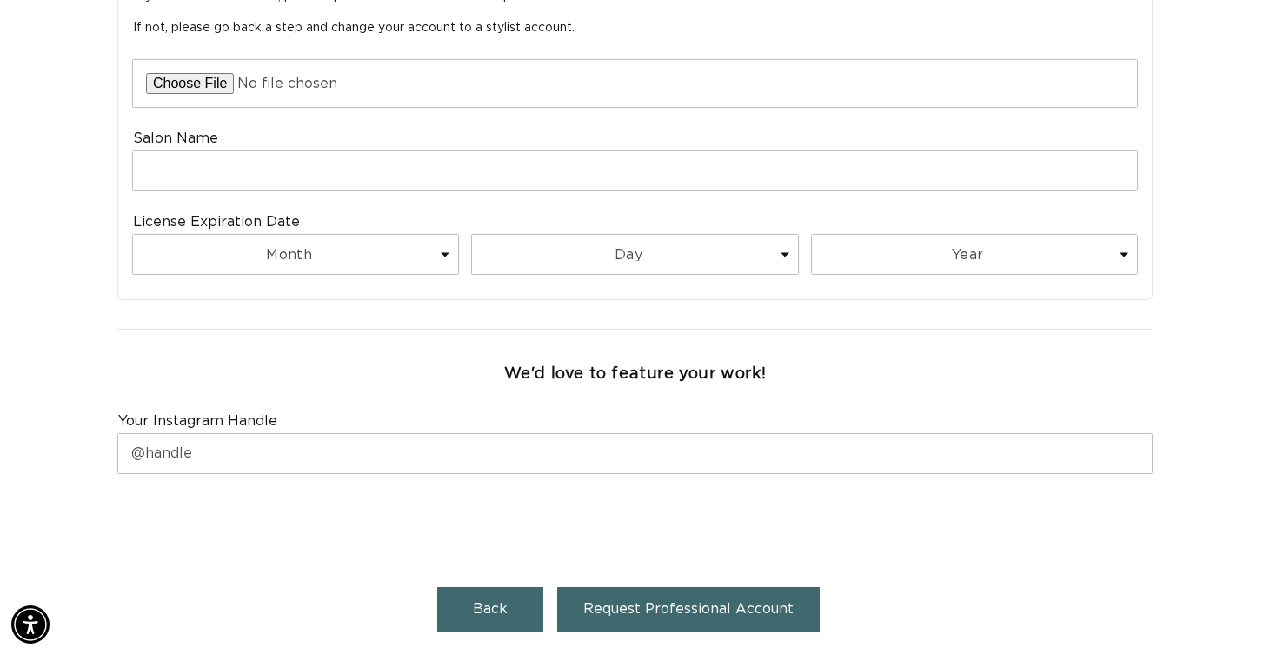
scroll to position [1047, 0]
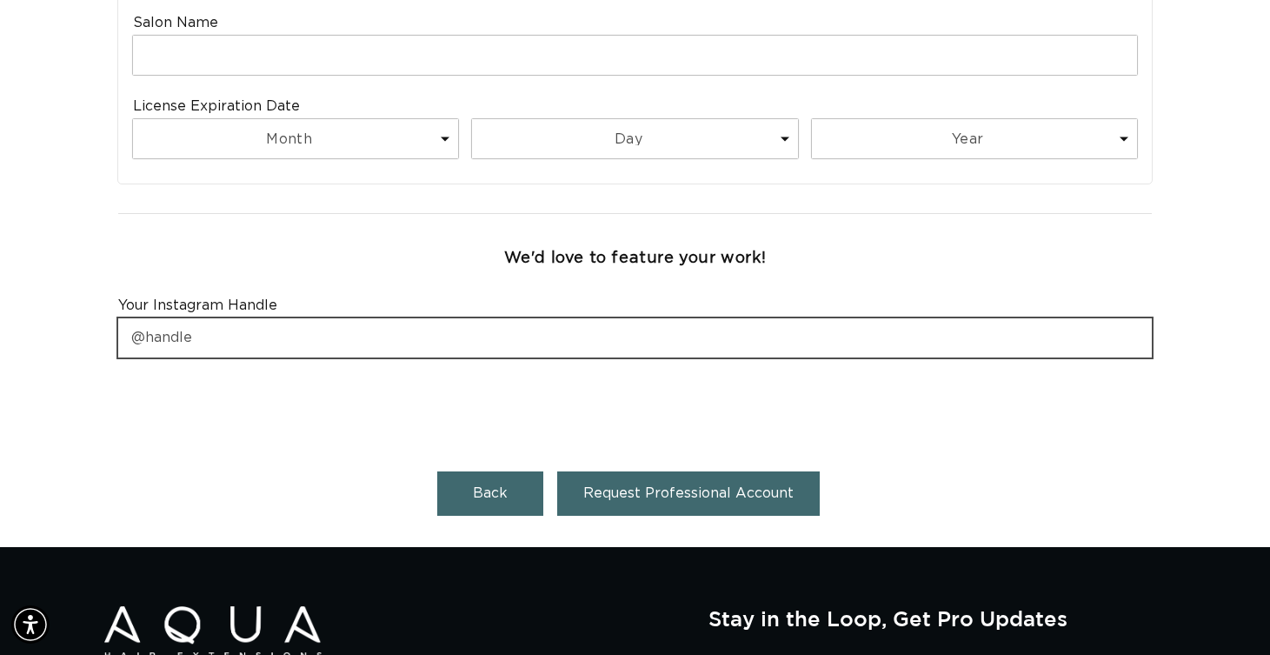
click at [327, 331] on input "text" at bounding box center [635, 337] width 1034 height 39
type input "paintedbychelsea"
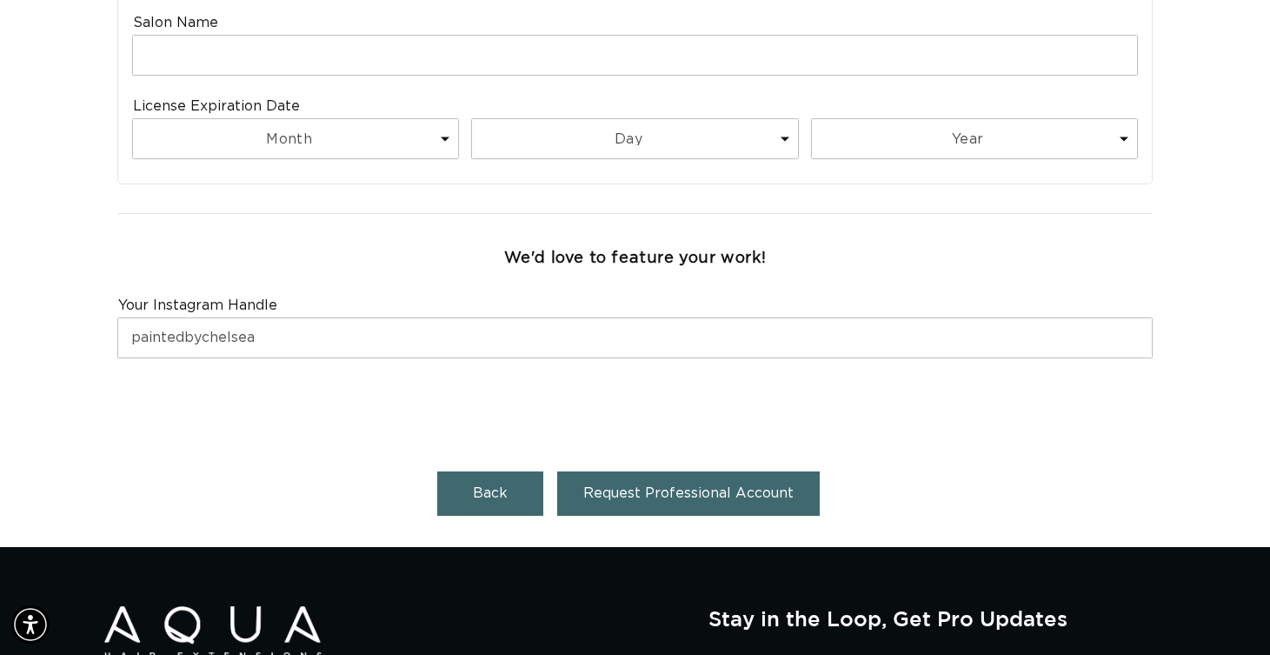
click at [397, 385] on div at bounding box center [635, 405] width 1050 height 67
click at [666, 486] on span "Request Professional Account" at bounding box center [688, 493] width 210 height 14
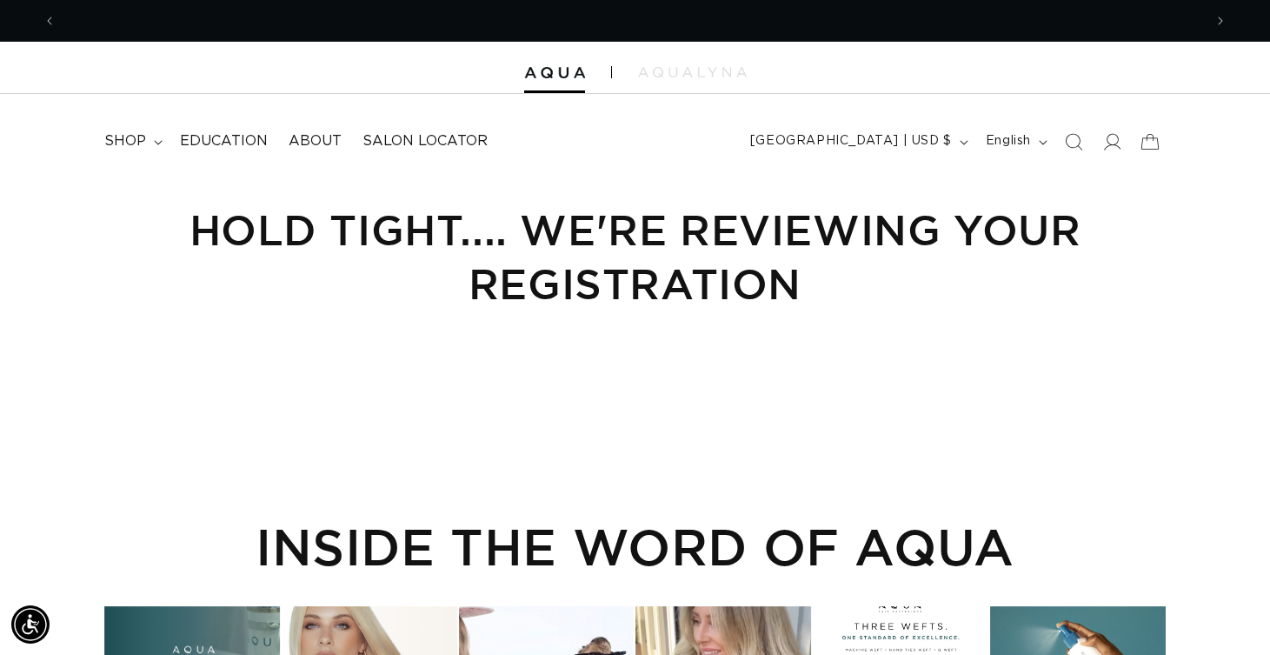
scroll to position [0, 1147]
